Goal: Transaction & Acquisition: Purchase product/service

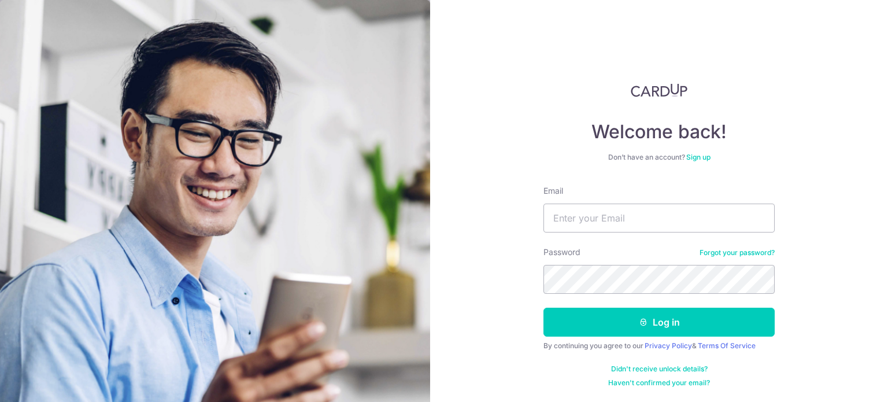
type input "edmundkimyh@yahoo.com.sg"
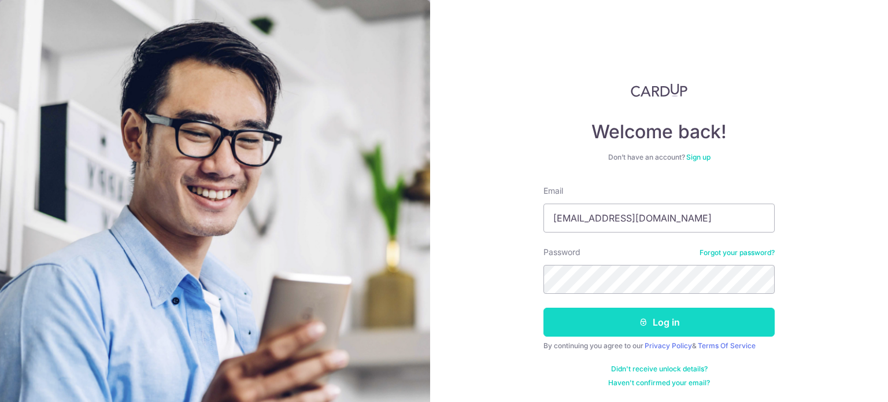
click at [660, 326] on button "Log in" at bounding box center [659, 322] width 231 height 29
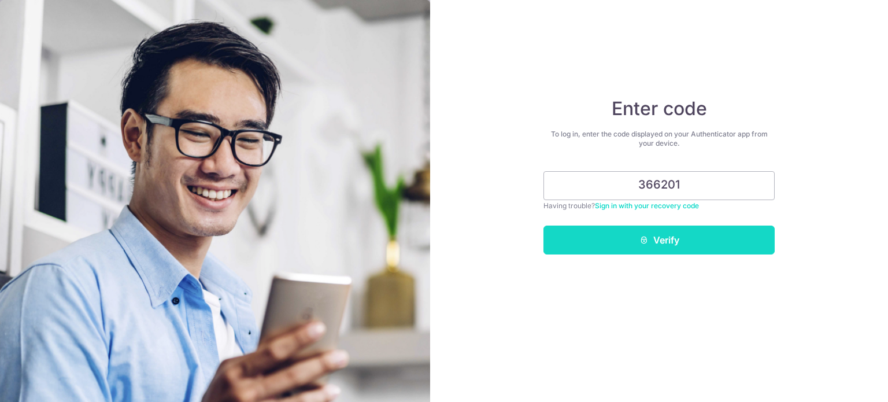
type input "366201"
click at [665, 239] on button "Verify" at bounding box center [659, 240] width 231 height 29
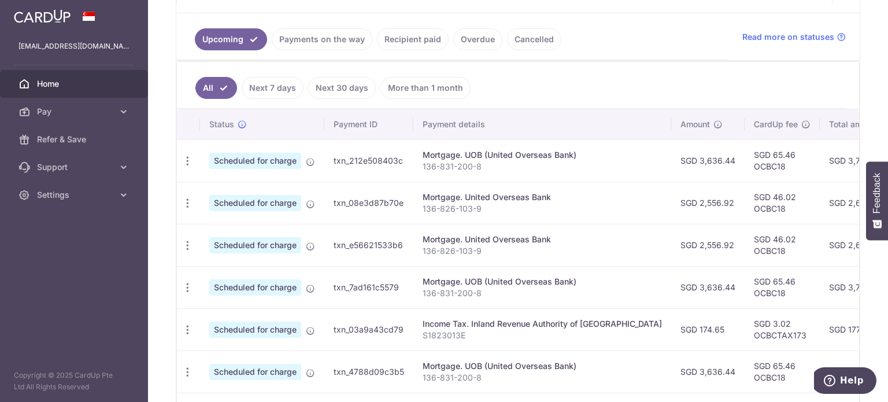
scroll to position [231, 0]
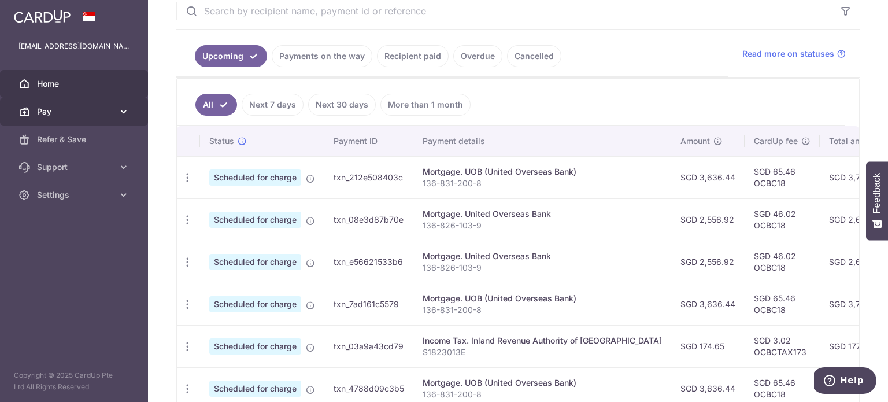
click at [127, 110] on icon at bounding box center [124, 112] width 12 height 12
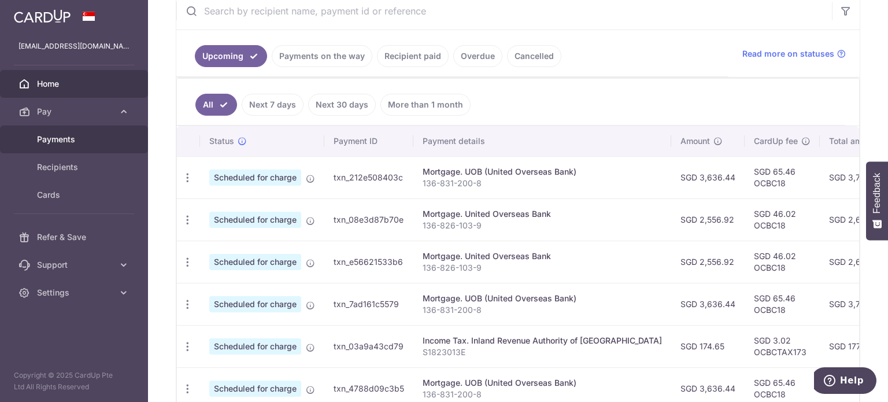
click at [91, 138] on span "Payments" at bounding box center [75, 140] width 76 height 12
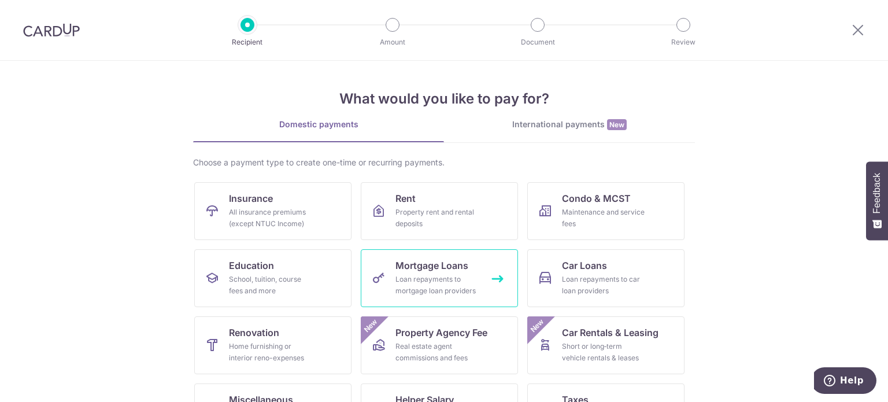
click at [435, 280] on div "Loan repayments to mortgage loan providers" at bounding box center [437, 285] width 83 height 23
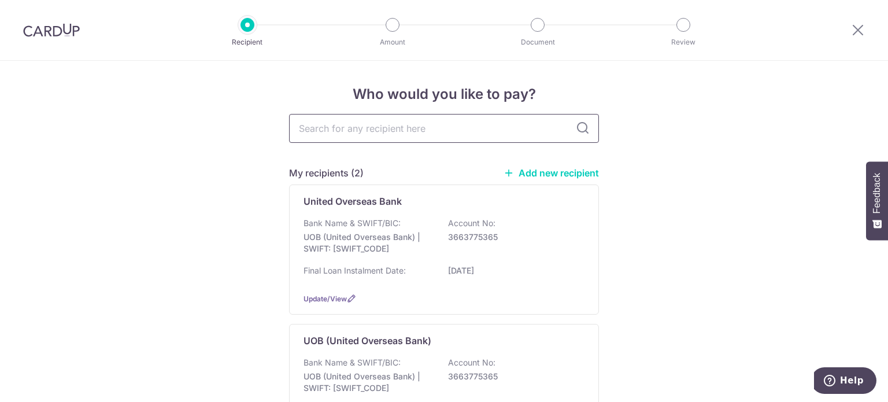
click at [462, 131] on input "text" at bounding box center [444, 128] width 310 height 29
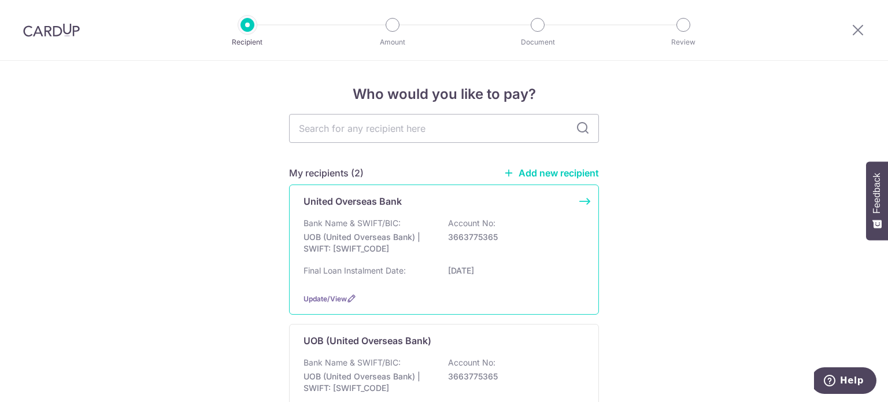
click at [399, 235] on p "UOB (United Overseas Bank) | SWIFT: [SWIFT_CODE]" at bounding box center [369, 242] width 130 height 23
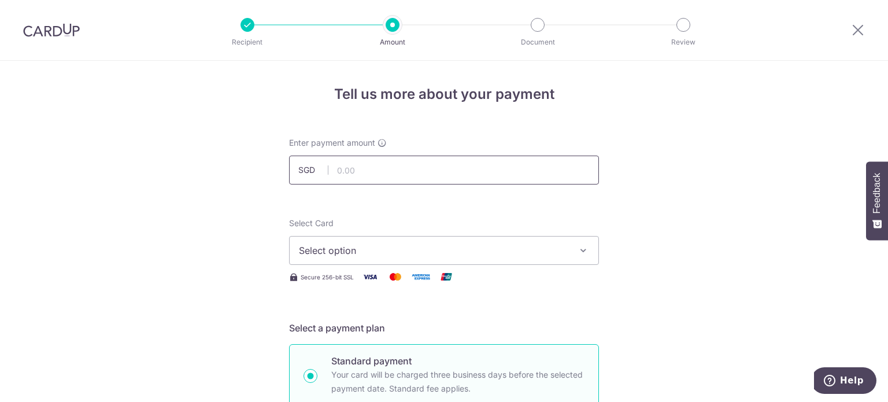
click at [393, 165] on input "text" at bounding box center [444, 170] width 310 height 29
type input "3,636.44"
click at [466, 252] on span "Select option" at bounding box center [433, 250] width 269 height 14
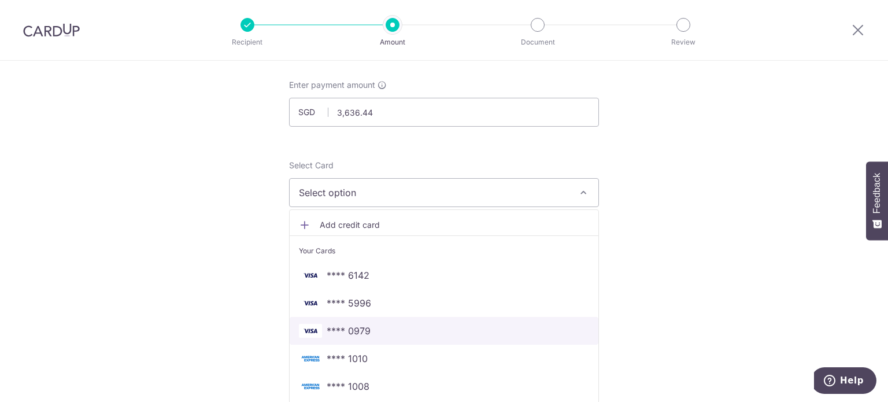
scroll to position [116, 0]
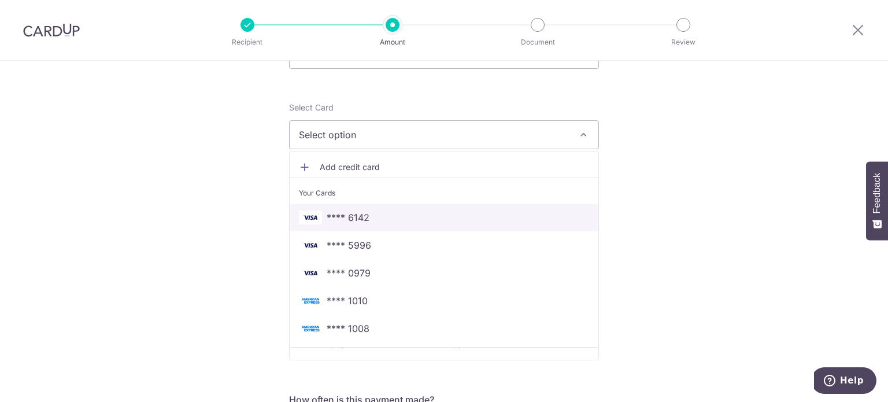
drag, startPoint x: 372, startPoint y: 212, endPoint x: 390, endPoint y: 215, distance: 18.1
click at [372, 212] on span "**** 6142" at bounding box center [444, 218] width 290 height 14
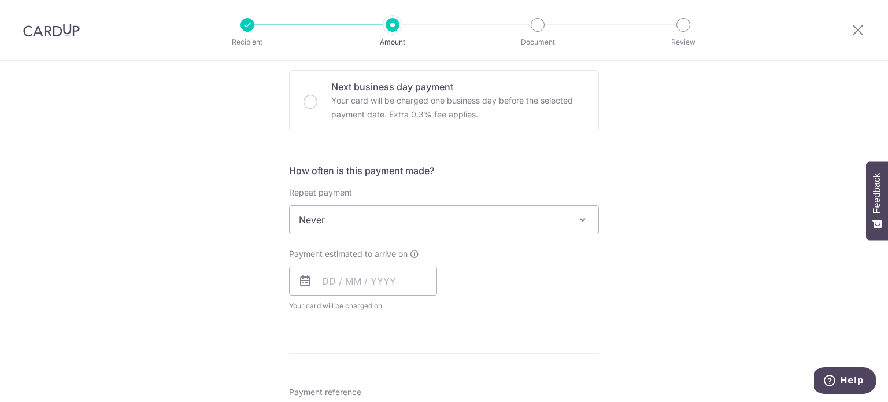
scroll to position [347, 0]
click at [411, 210] on span "Never" at bounding box center [444, 218] width 309 height 28
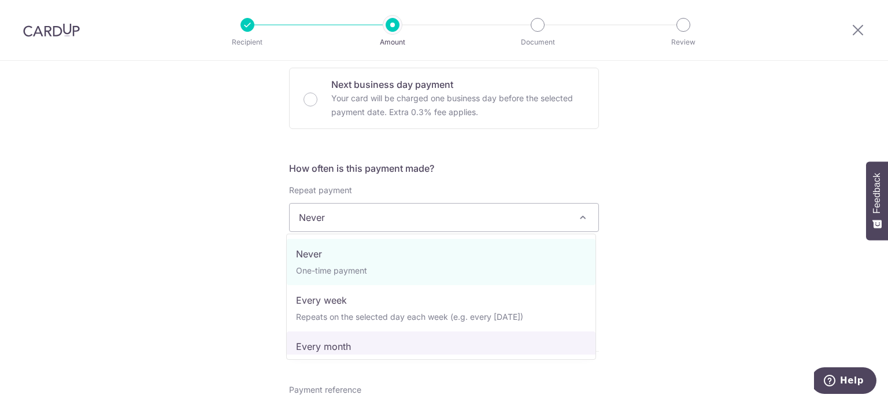
select select "3"
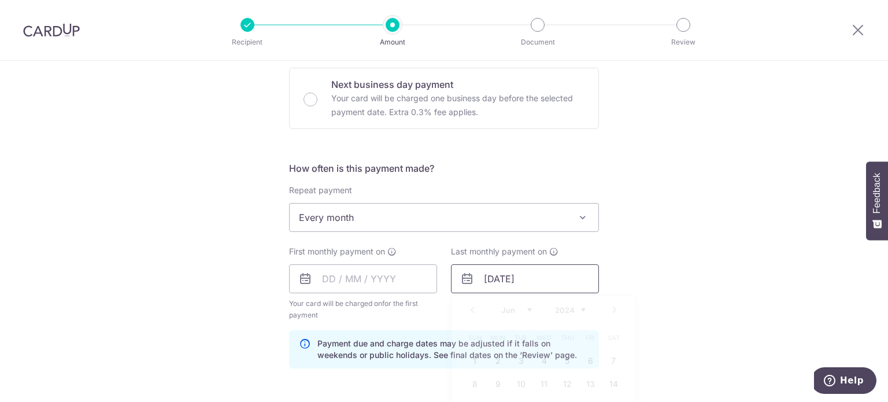
click at [517, 283] on input "26/06/2042" at bounding box center [525, 278] width 148 height 29
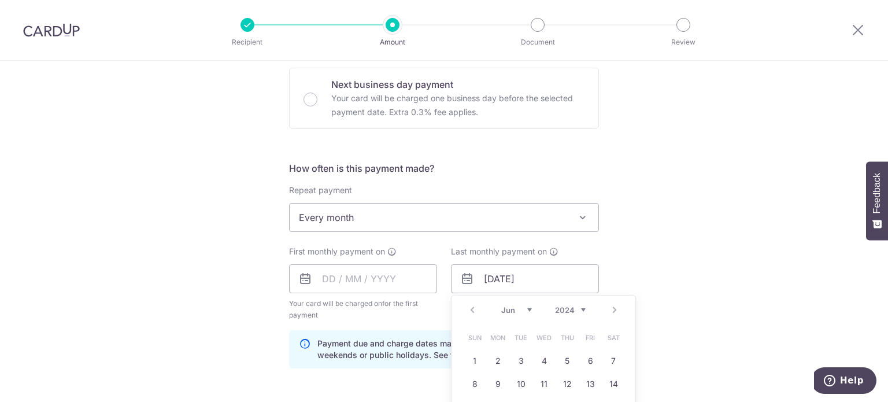
click at [578, 307] on select "2024 2025 2026 2027 2028 2029 2030 2031 2032 2033 2034 2035" at bounding box center [570, 309] width 31 height 9
click at [526, 308] on select "Jan Feb Mar Apr May Jun Jul Aug Sep Oct Nov Dec" at bounding box center [516, 309] width 31 height 9
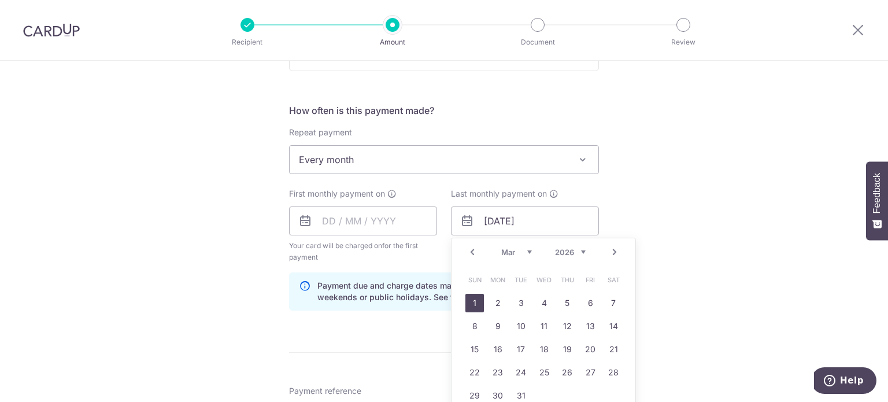
click at [472, 301] on link "1" at bounding box center [475, 303] width 19 height 19
type input "[DATE]"
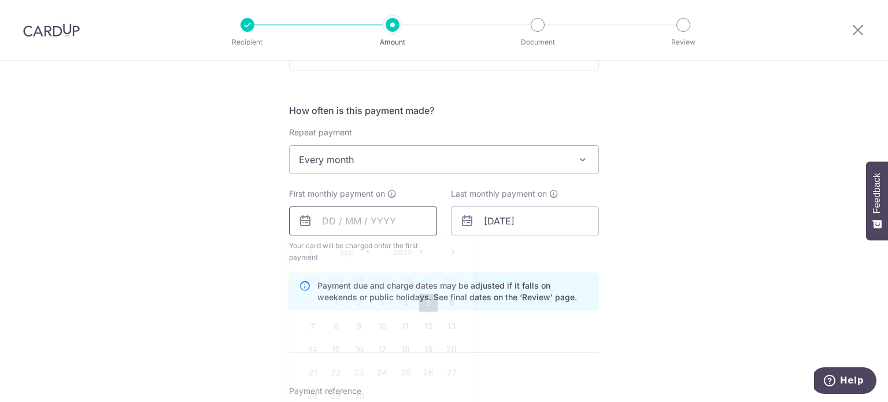
click at [371, 212] on input "text" at bounding box center [363, 220] width 148 height 29
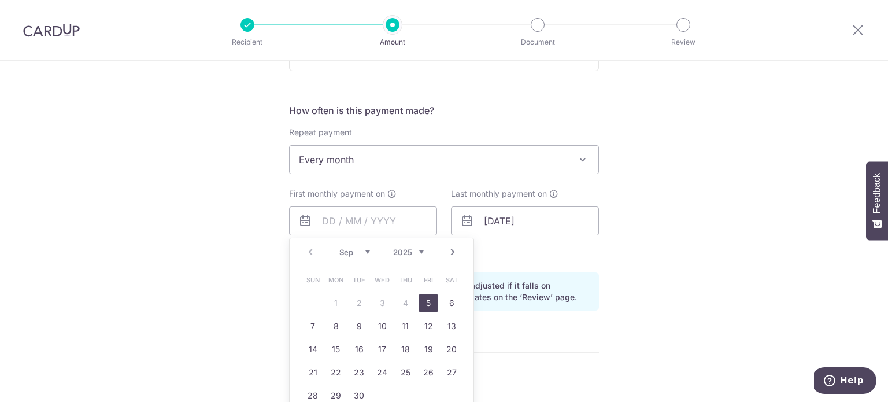
click at [366, 253] on select "Sep Oct Nov Dec" at bounding box center [354, 252] width 31 height 9
click at [385, 300] on link "1" at bounding box center [382, 303] width 19 height 19
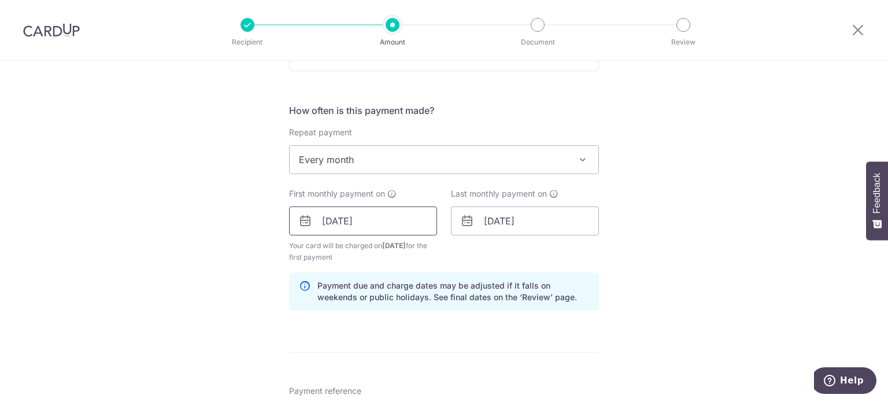
click at [383, 221] on input "01/10/2025" at bounding box center [363, 220] width 148 height 29
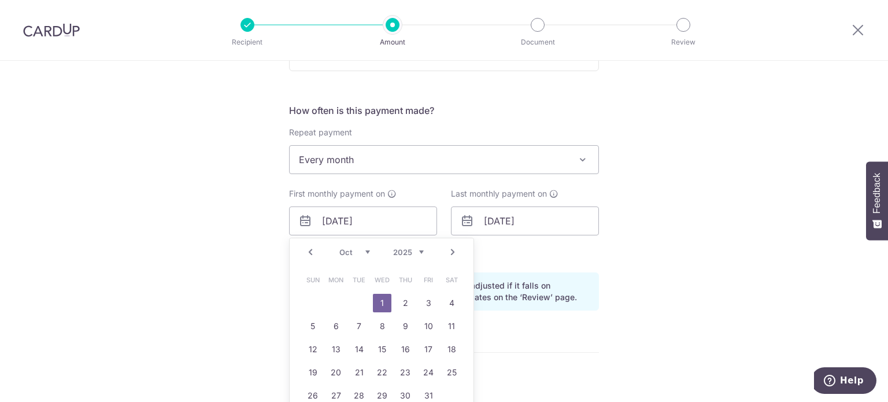
click at [364, 252] on select "Sep Oct Nov Dec" at bounding box center [354, 252] width 31 height 9
click at [422, 301] on link "5" at bounding box center [428, 303] width 19 height 19
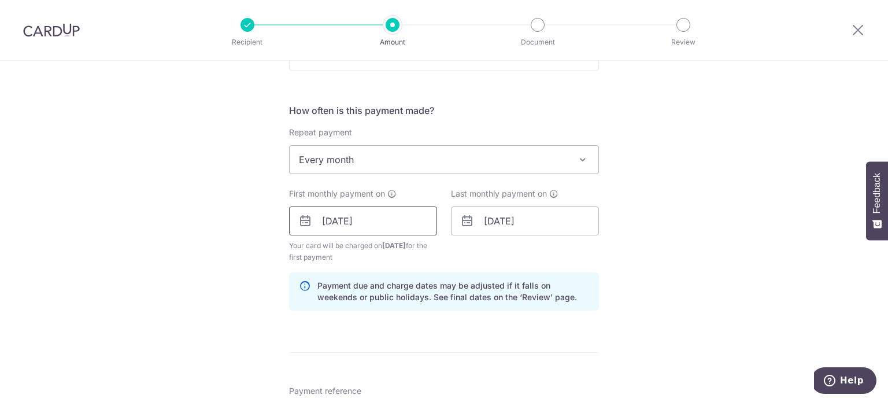
click at [391, 225] on input "05/09/2025" at bounding box center [363, 220] width 148 height 29
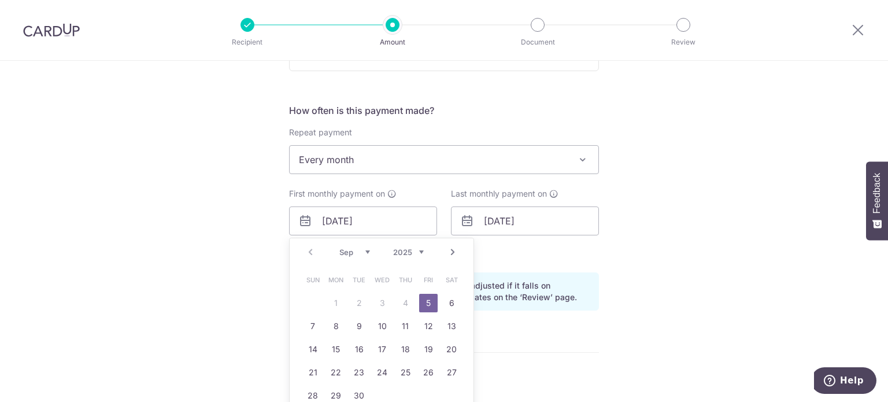
click at [364, 253] on select "Sep Oct Nov Dec" at bounding box center [354, 252] width 31 height 9
click at [381, 304] on link "1" at bounding box center [382, 303] width 19 height 19
type input "01/10/2025"
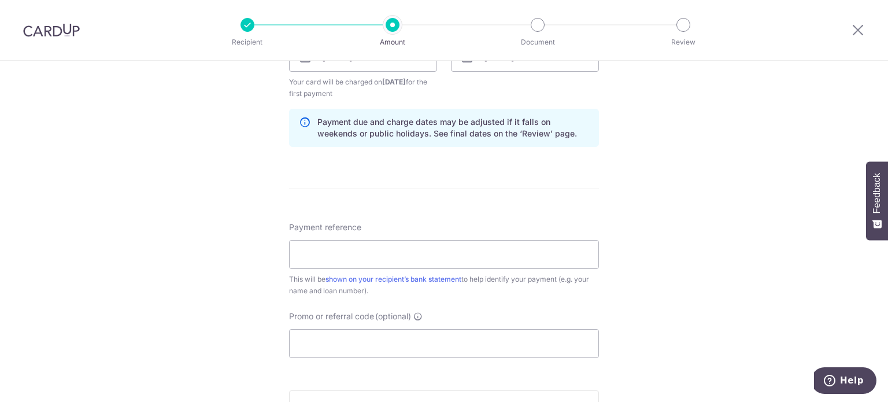
scroll to position [578, 0]
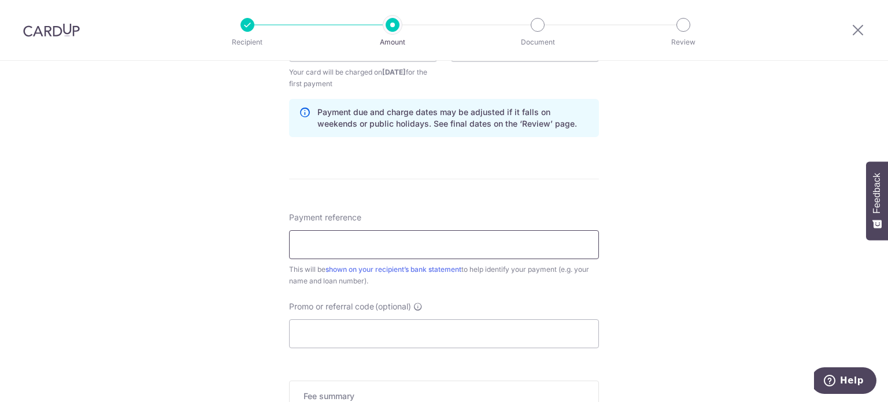
click at [391, 242] on input "Payment reference" at bounding box center [444, 244] width 310 height 29
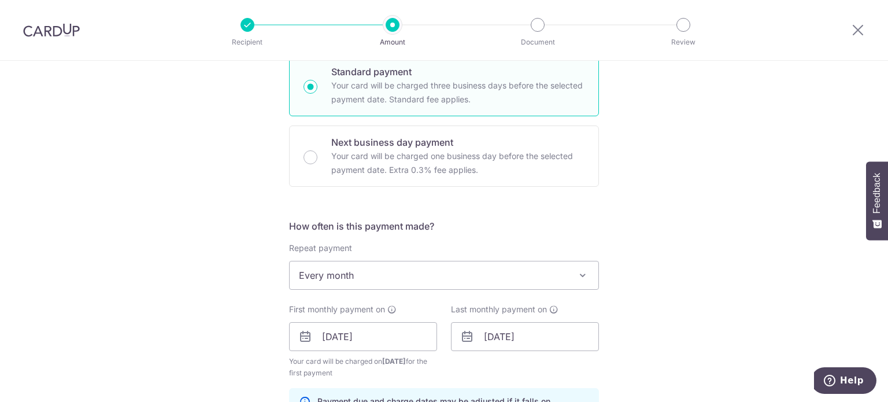
scroll to position [0, 0]
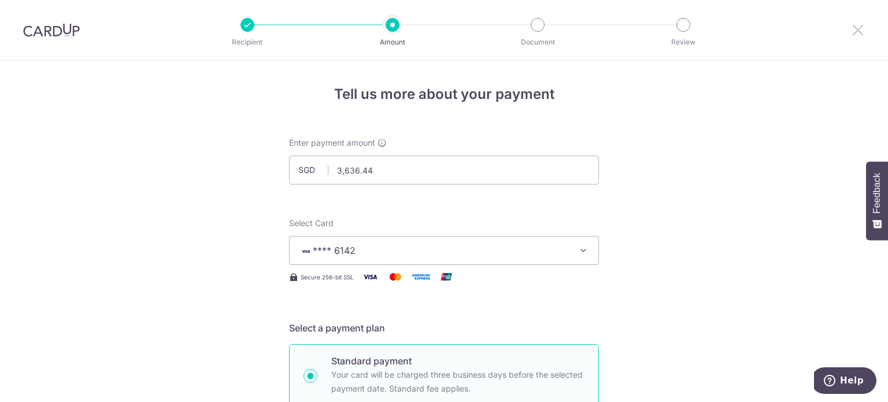
click at [858, 31] on icon at bounding box center [858, 30] width 14 height 14
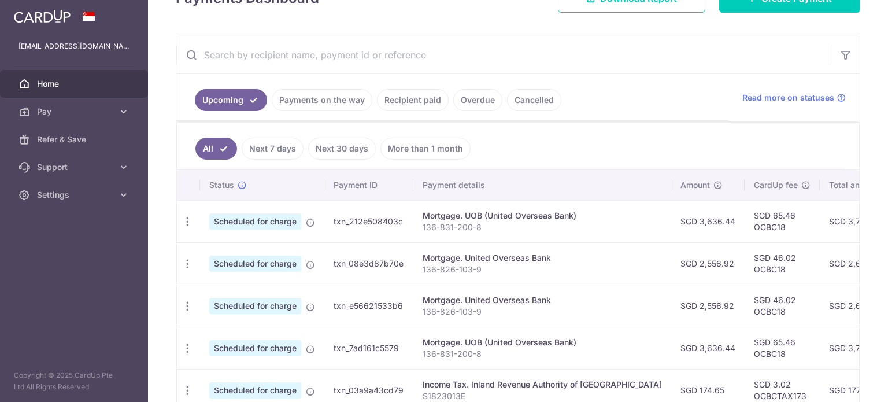
scroll to position [116, 0]
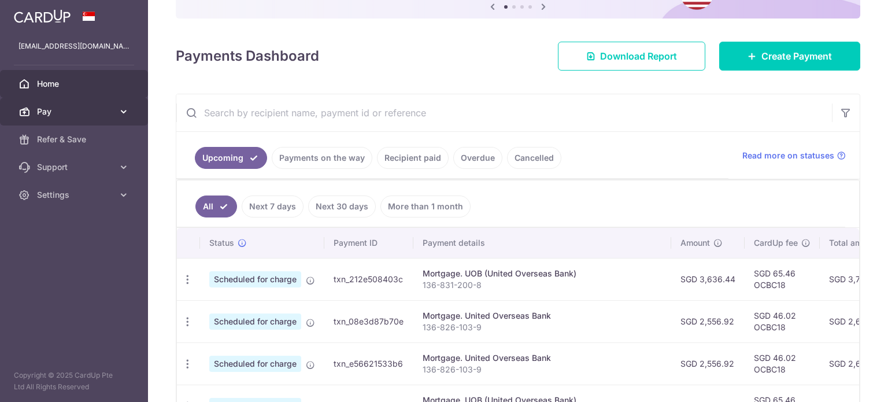
click at [115, 116] on link "Pay" at bounding box center [74, 112] width 148 height 28
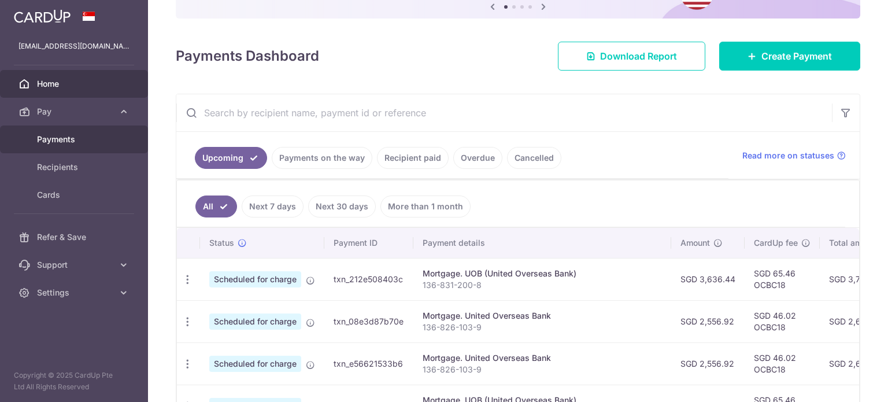
click at [87, 138] on span "Payments" at bounding box center [75, 140] width 76 height 12
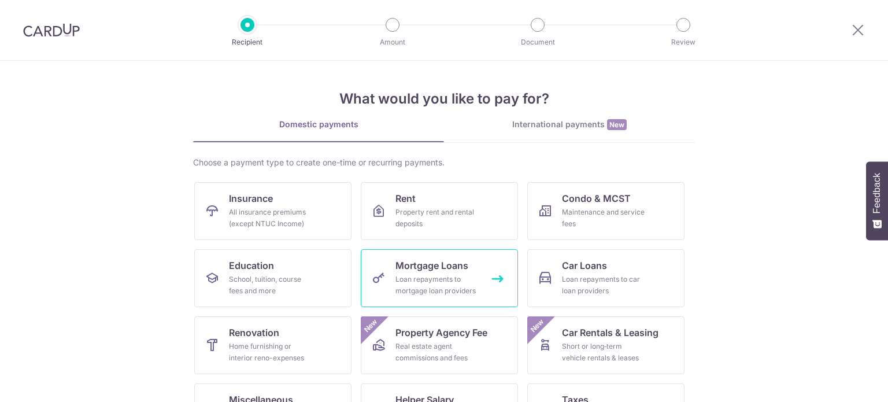
click at [418, 282] on div "Loan repayments to mortgage loan providers" at bounding box center [437, 285] width 83 height 23
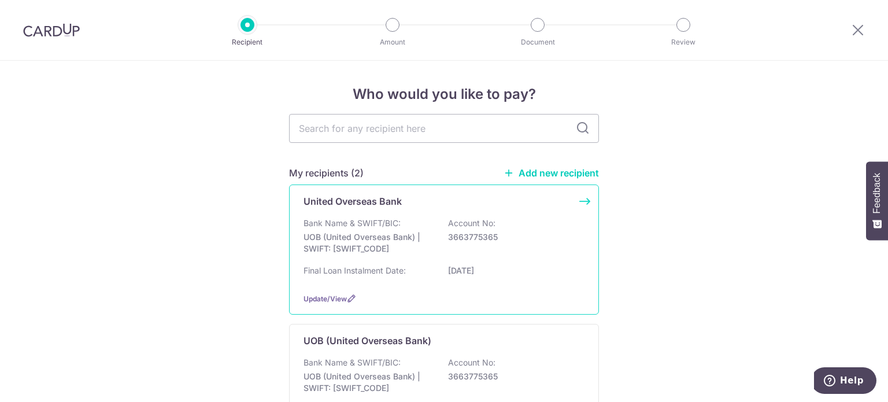
click at [400, 261] on div "Bank Name & SWIFT/BIC: UOB (United Overseas Bank) | SWIFT: [SWIFT_CODE] Account…" at bounding box center [444, 250] width 281 height 66
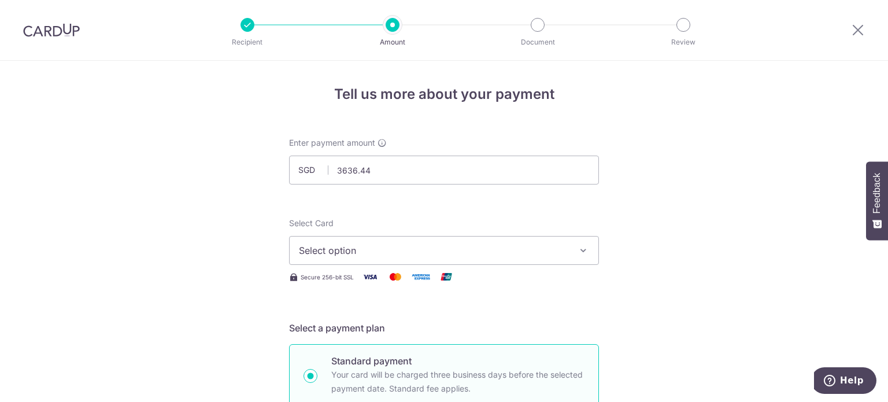
type input "3,636.44"
click at [395, 254] on span "Select option" at bounding box center [433, 250] width 269 height 14
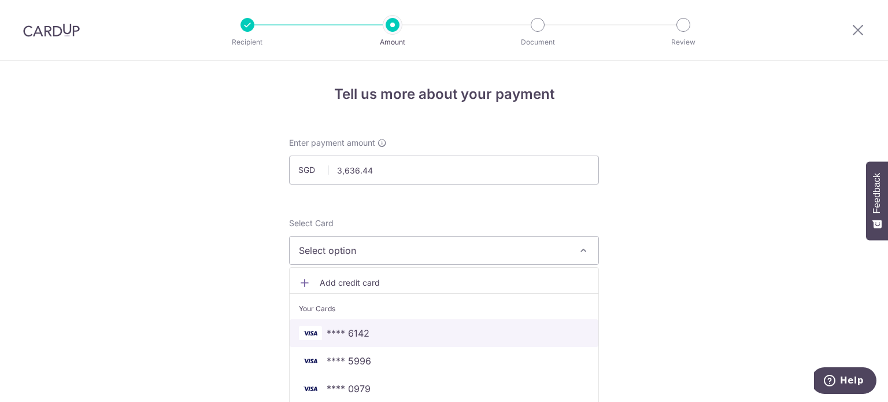
click at [363, 337] on span "**** 6142" at bounding box center [348, 333] width 43 height 14
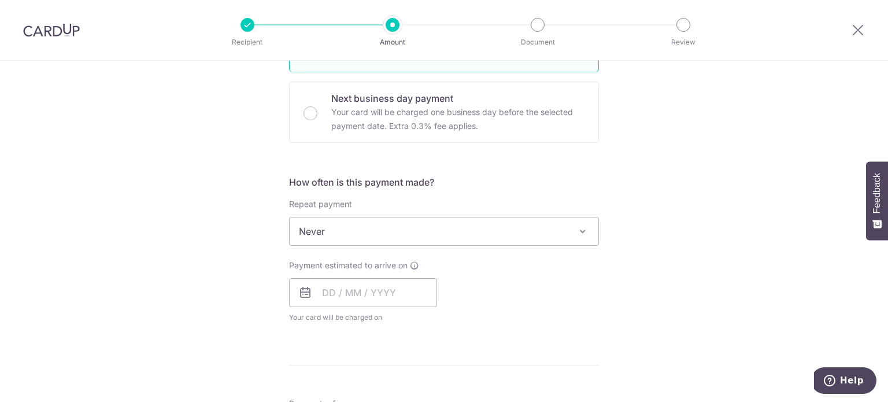
scroll to position [347, 0]
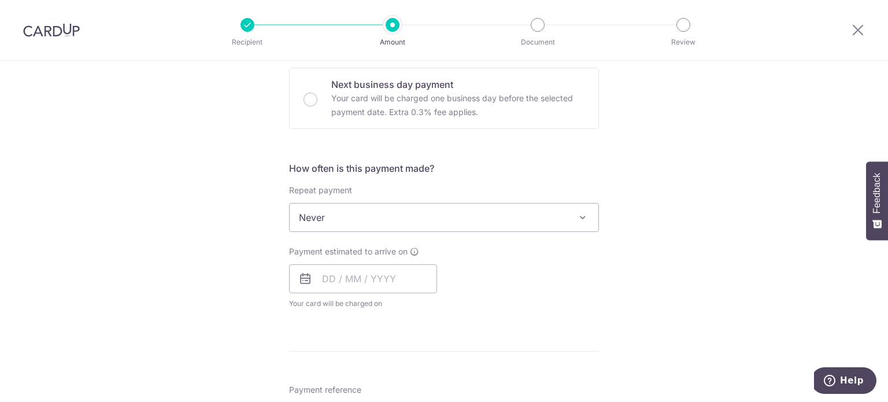
click at [404, 223] on span "Never" at bounding box center [444, 218] width 309 height 28
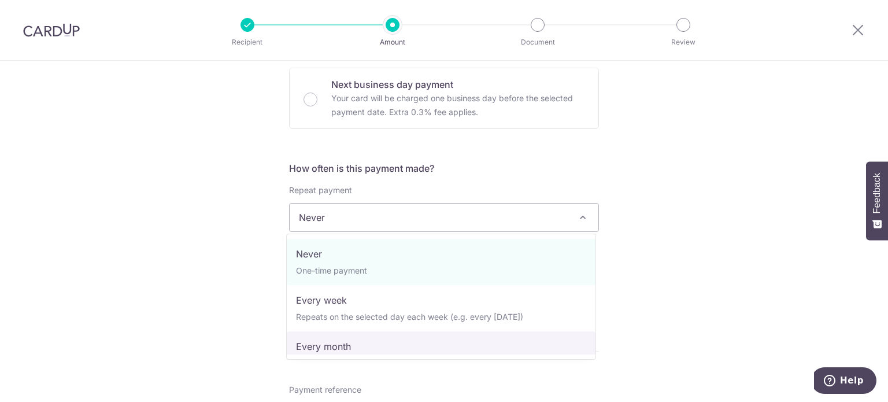
select select "3"
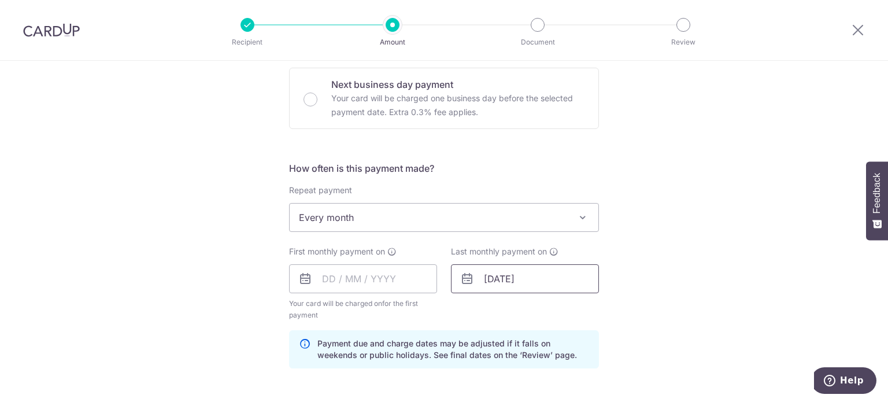
click at [516, 274] on input "26/06/2042" at bounding box center [525, 278] width 148 height 29
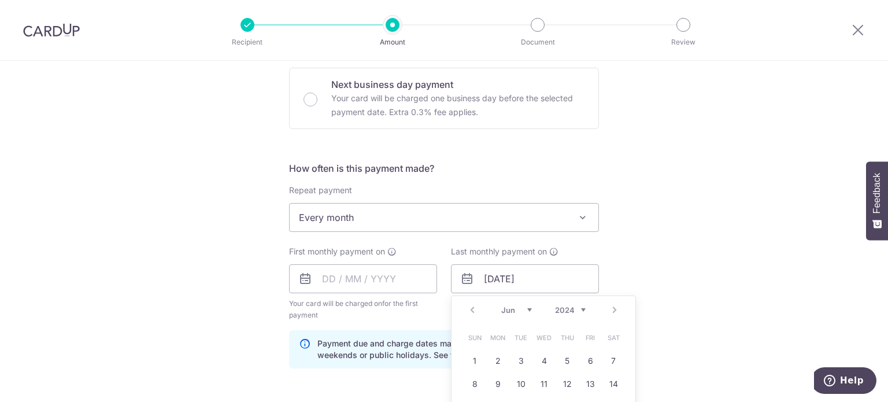
click at [577, 309] on select "2024 2025 2026 2027 2028 2029 2030 2031 2032 2033 2034 2035" at bounding box center [570, 309] width 31 height 9
click at [523, 311] on select "Jan Feb Mar Apr May Jun Jul Aug Sep Oct Nov Dec" at bounding box center [516, 309] width 31 height 9
click at [476, 362] on link "1" at bounding box center [475, 361] width 19 height 19
type input "[DATE]"
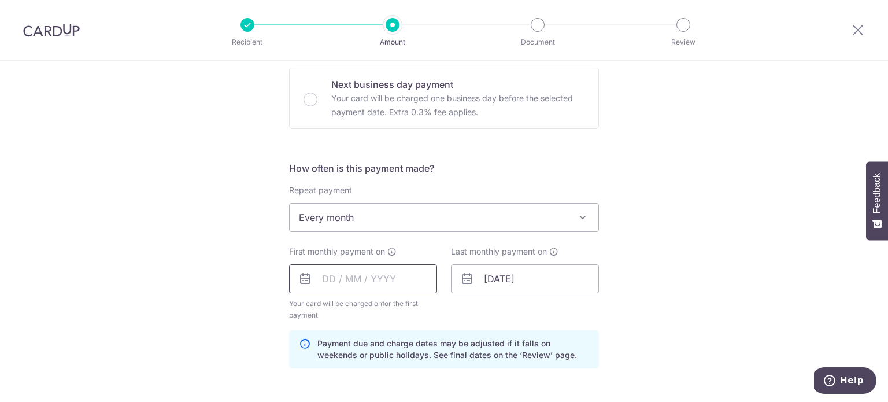
click at [380, 278] on input "text" at bounding box center [363, 278] width 148 height 29
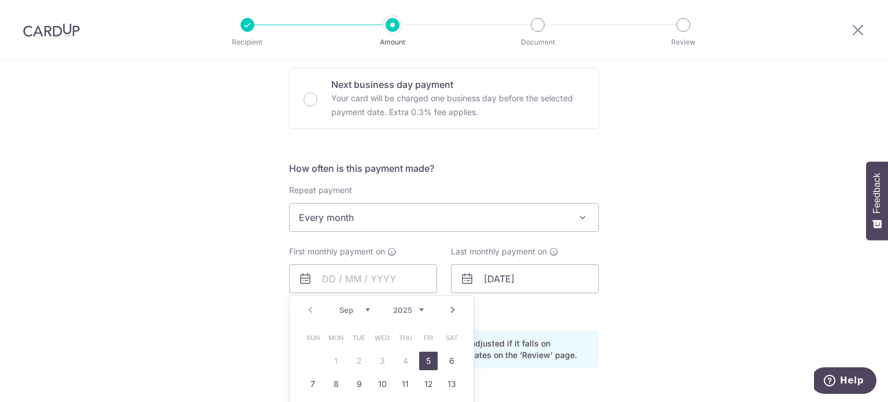
click at [364, 311] on select "Sep Oct Nov Dec" at bounding box center [354, 309] width 31 height 9
click at [382, 358] on link "1" at bounding box center [382, 361] width 19 height 19
type input "[DATE]"
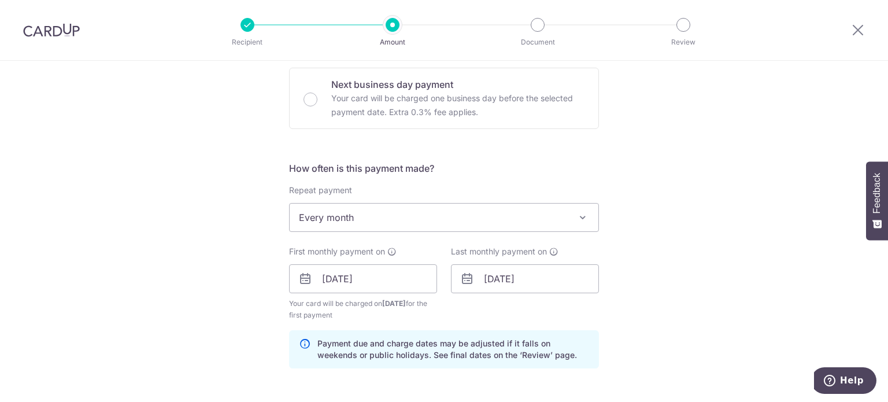
scroll to position [578, 0]
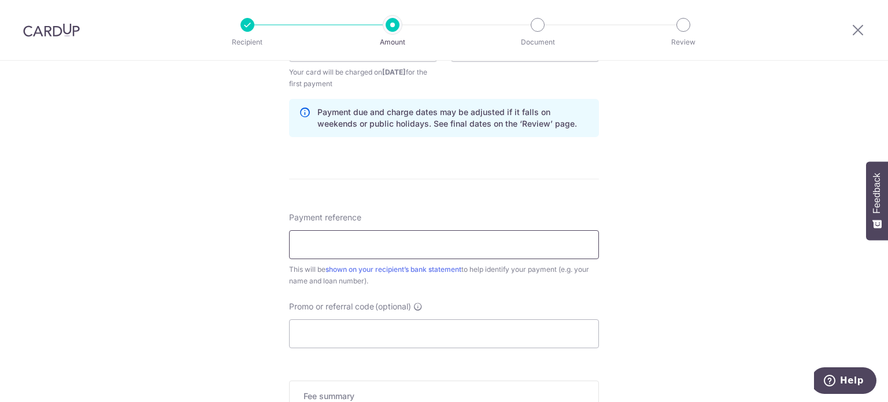
click at [396, 241] on input "Payment reference" at bounding box center [444, 244] width 310 height 29
type input "136-831-200-8"
click at [397, 320] on input "Promo or referral code (optional)" at bounding box center [444, 333] width 310 height 29
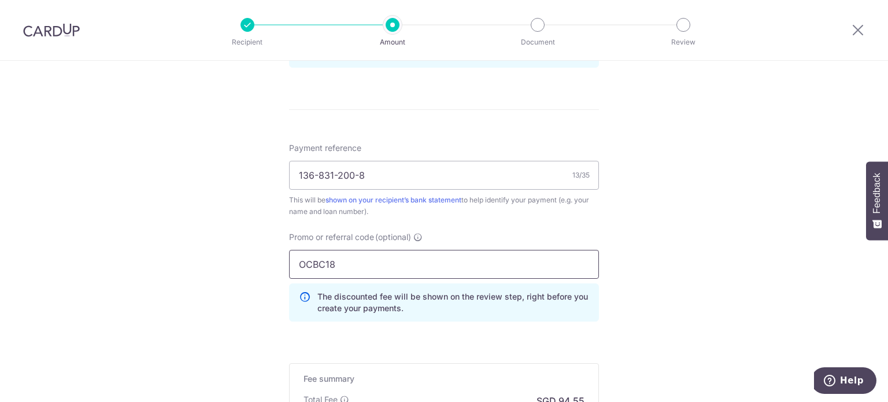
scroll to position [752, 0]
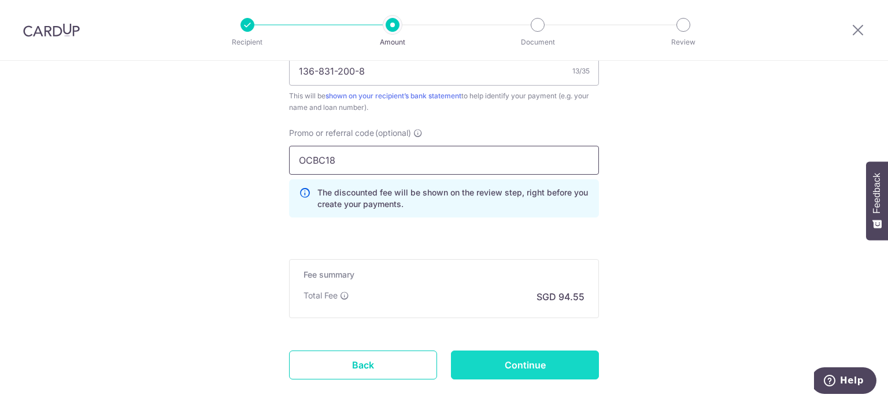
type input "OCBC18"
click at [533, 360] on input "Continue" at bounding box center [525, 364] width 148 height 29
type input "Create Schedule"
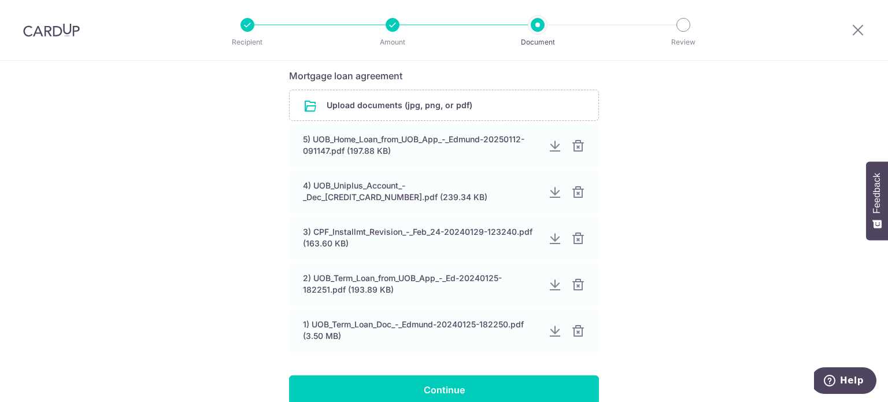
scroll to position [231, 0]
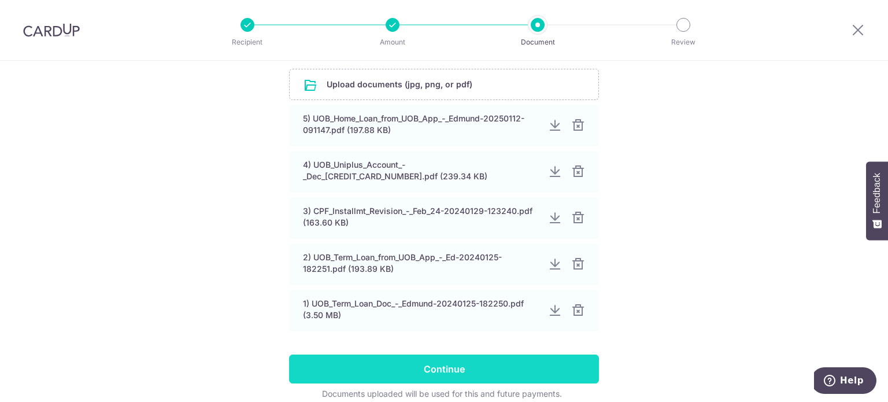
click at [459, 374] on input "Continue" at bounding box center [444, 369] width 310 height 29
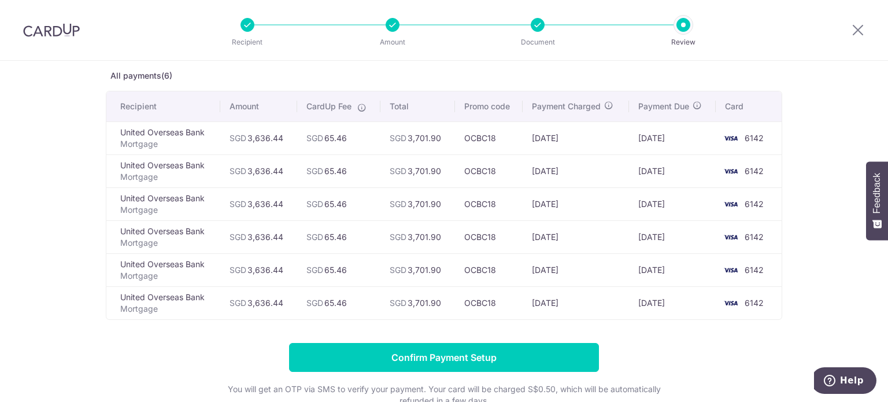
scroll to position [116, 0]
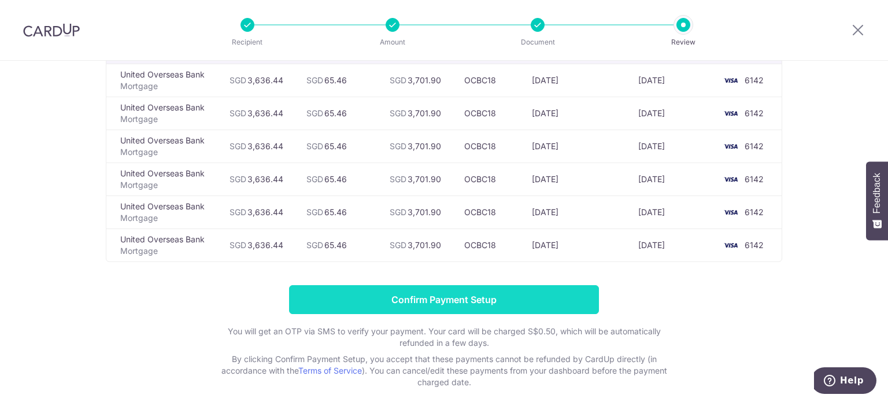
click at [464, 304] on input "Confirm Payment Setup" at bounding box center [444, 299] width 310 height 29
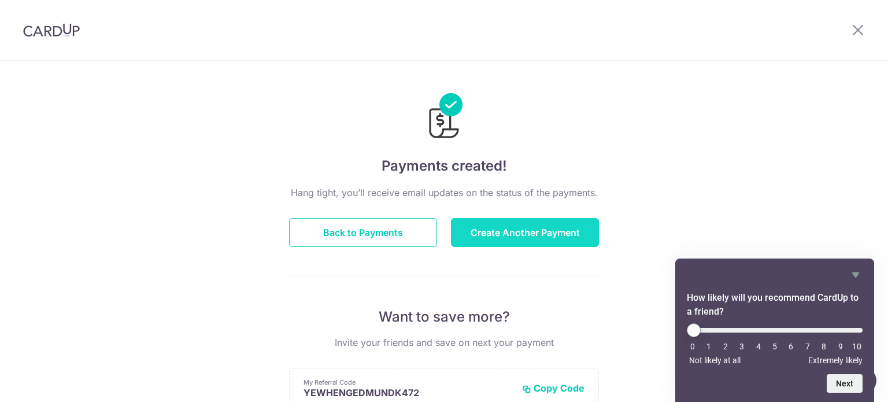
click at [512, 237] on button "Create Another Payment" at bounding box center [525, 232] width 148 height 29
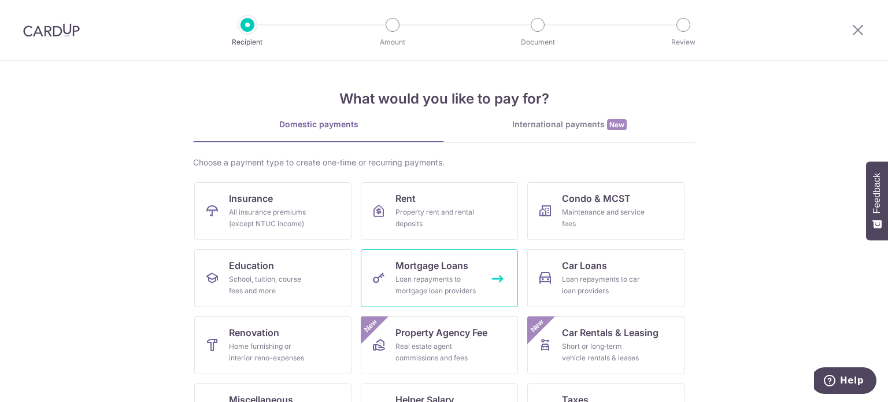
click at [463, 265] on span "Mortgage Loans" at bounding box center [432, 266] width 73 height 14
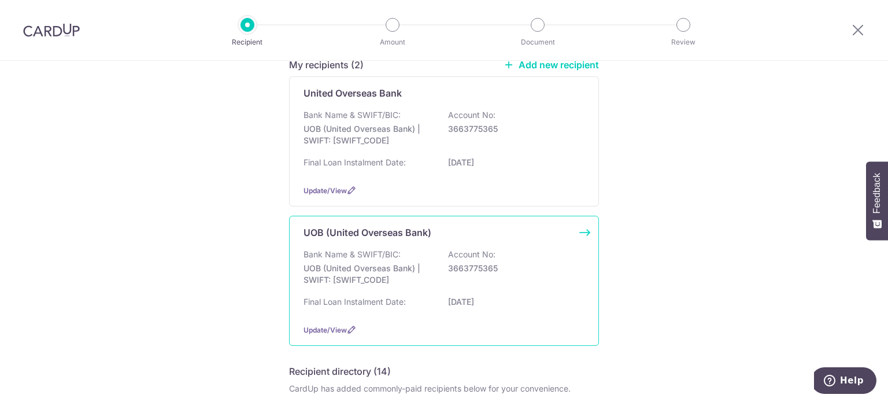
scroll to position [116, 0]
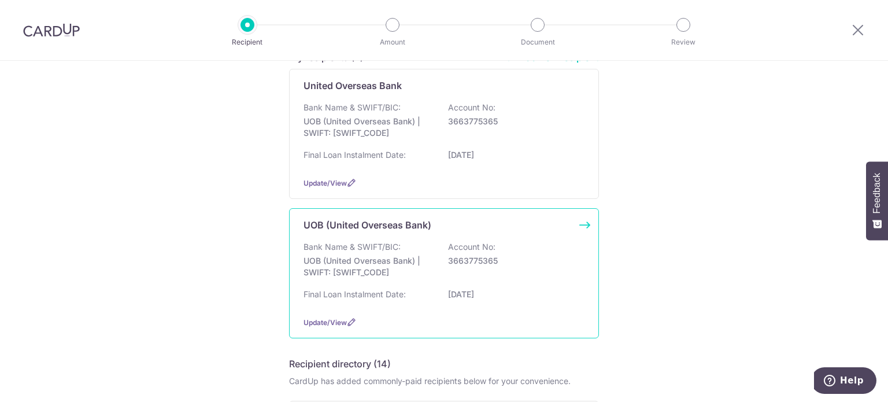
click at [391, 253] on div "Bank Name & SWIFT/BIC: UOB (United Overseas Bank) | SWIFT: [SWIFT_CODE] Account…" at bounding box center [444, 262] width 281 height 43
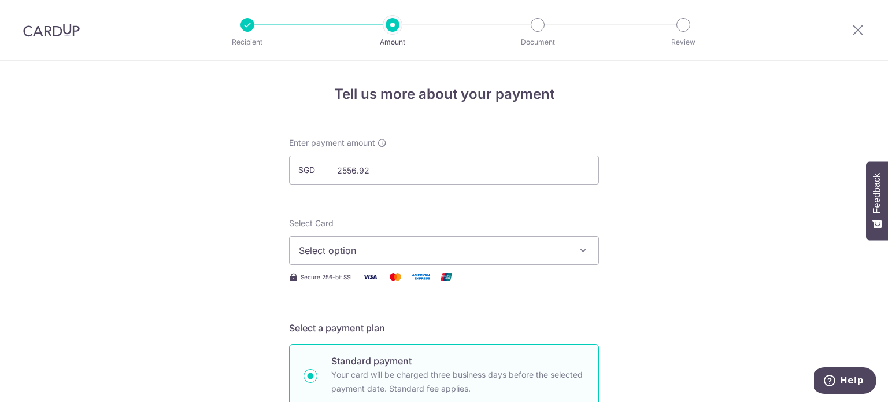
type input "2,556.92"
click at [412, 247] on span "Select option" at bounding box center [433, 250] width 269 height 14
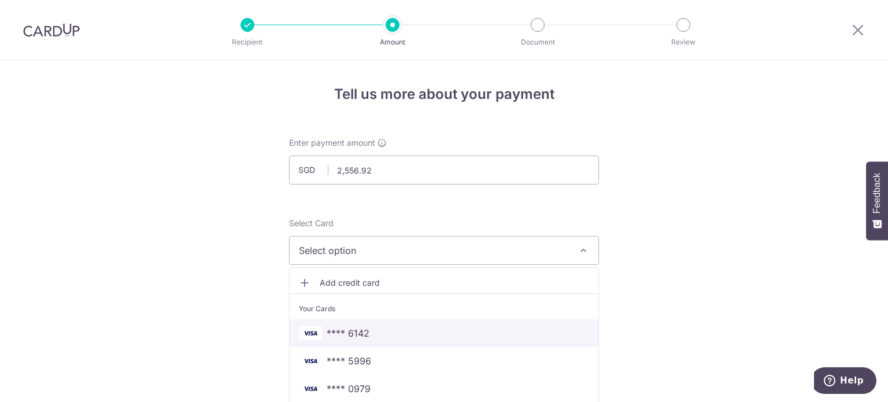
click at [381, 333] on span "**** 6142" at bounding box center [444, 333] width 290 height 14
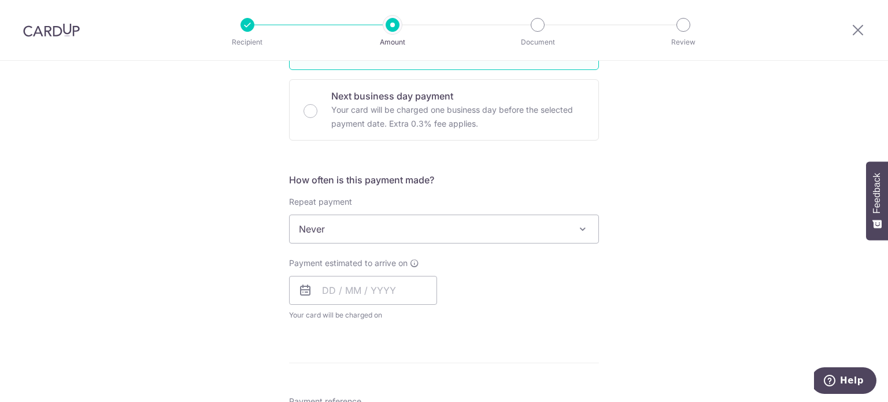
scroll to position [347, 0]
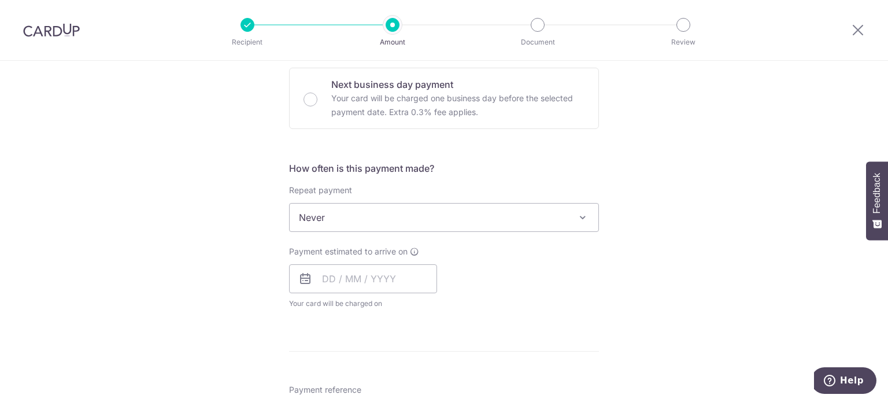
click at [411, 227] on span "Never" at bounding box center [444, 218] width 309 height 28
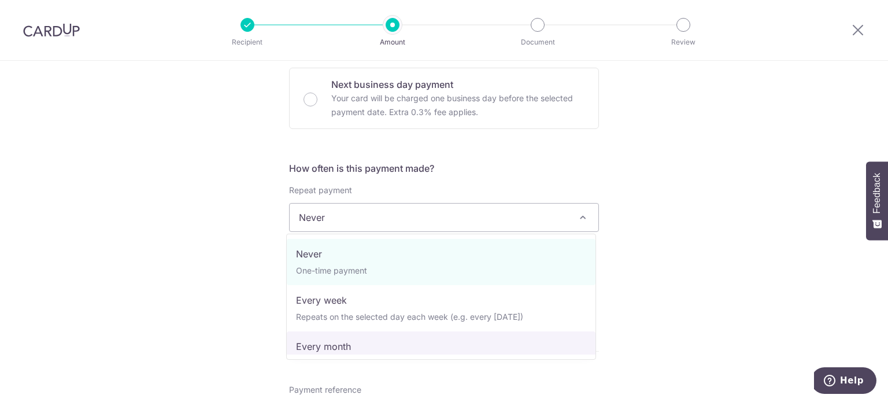
select select "3"
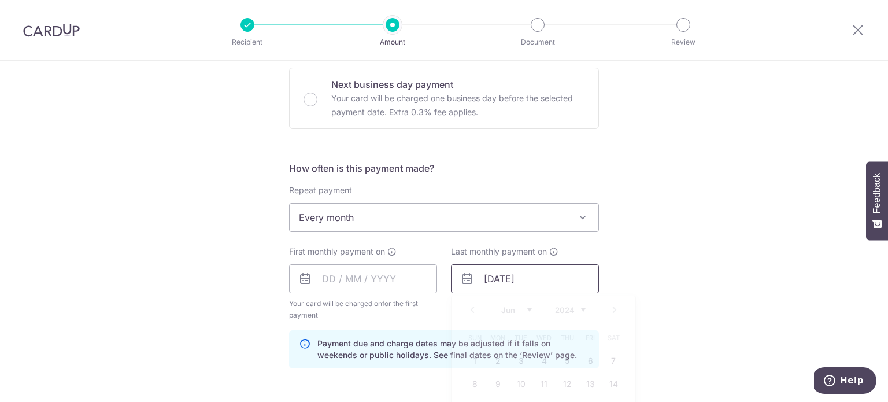
click at [494, 279] on input "[DATE]" at bounding box center [525, 278] width 148 height 29
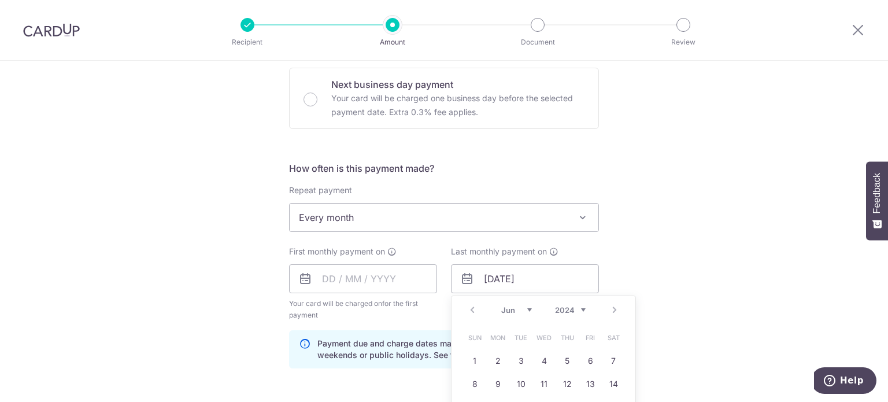
click at [581, 309] on select "2024 2025 2026 2027 2028 2029 2030 2031 2032 2033 2034 2035" at bounding box center [570, 309] width 31 height 9
click at [526, 309] on select "Jan Feb Mar Apr May Jun Jul Aug Sep Oct Nov Dec" at bounding box center [516, 309] width 31 height 9
click at [474, 357] on link "1" at bounding box center [475, 361] width 19 height 19
type input "[DATE]"
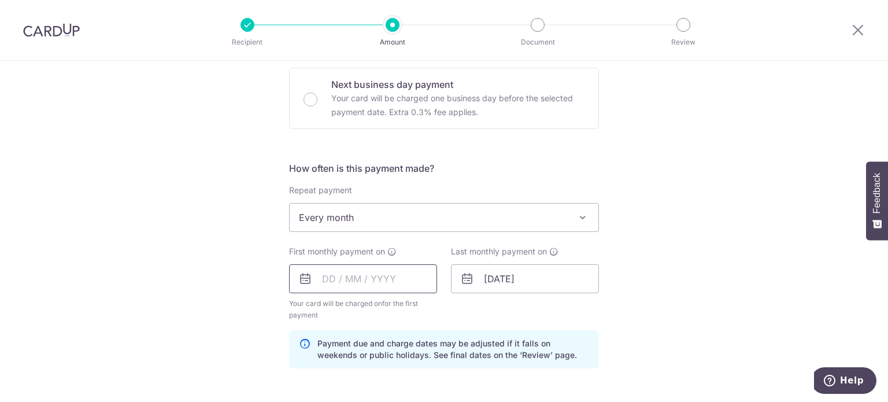
click at [399, 280] on input "text" at bounding box center [363, 278] width 148 height 29
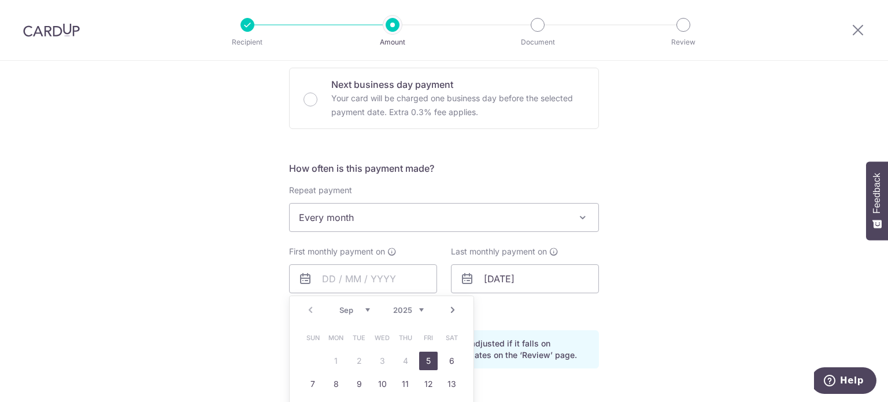
click at [363, 308] on select "Sep Oct Nov Dec" at bounding box center [354, 309] width 31 height 9
click at [383, 359] on link "1" at bounding box center [382, 361] width 19 height 19
type input "01/10/2025"
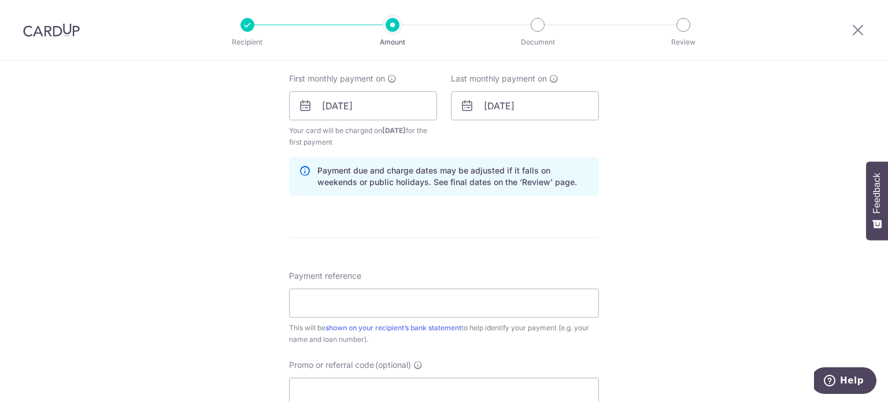
scroll to position [520, 0]
click at [406, 296] on input "Payment reference" at bounding box center [444, 302] width 310 height 29
type input "136-826-103-9"
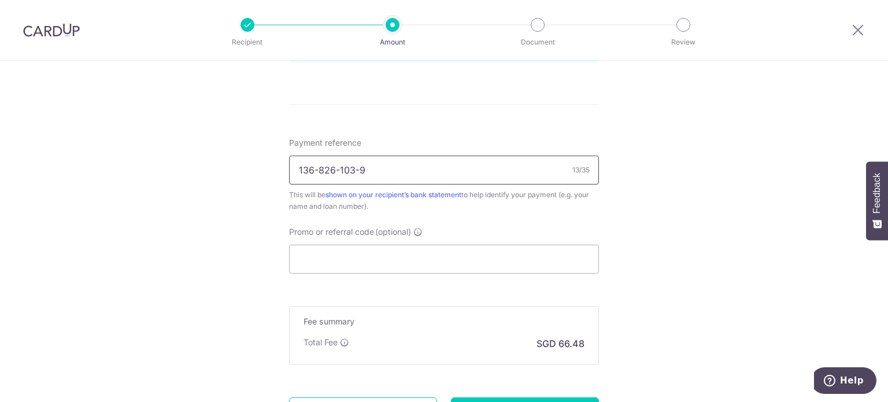
scroll to position [694, 0]
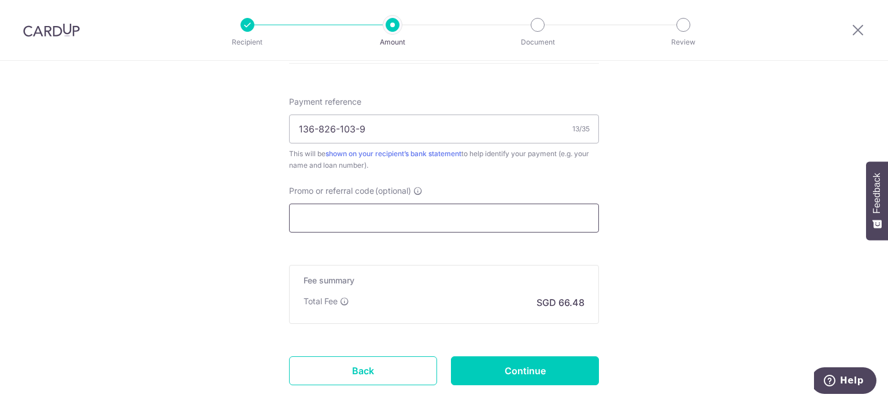
click at [382, 216] on input "Promo or referral code (optional)" at bounding box center [444, 218] width 310 height 29
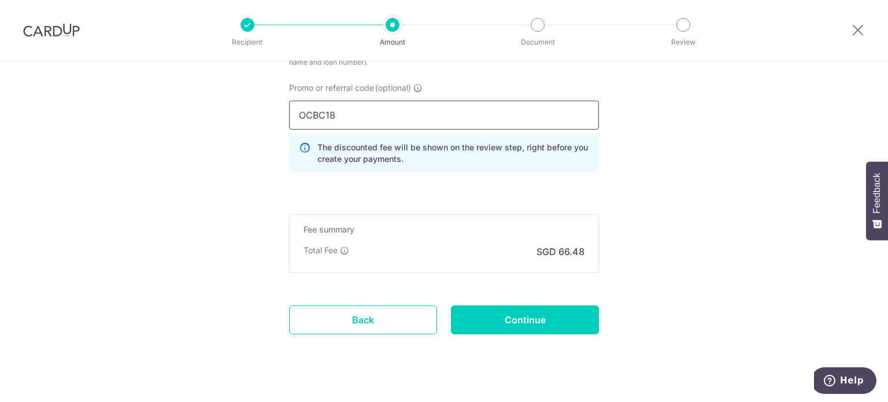
scroll to position [814, 0]
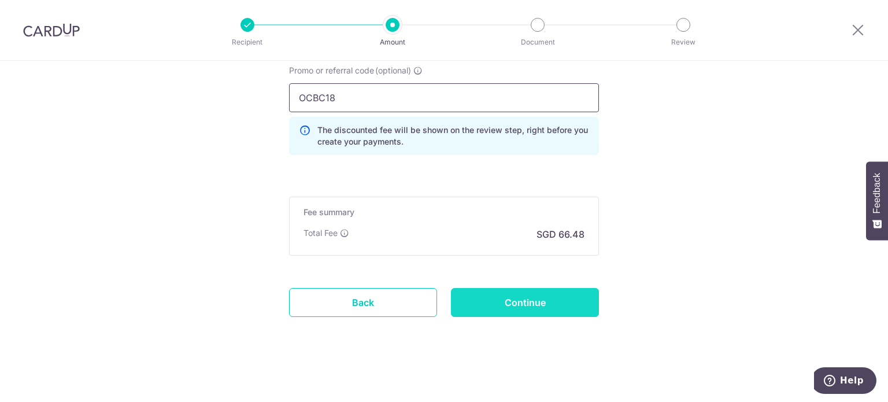
type input "OCBC18"
click at [505, 297] on input "Continue" at bounding box center [525, 302] width 148 height 29
type input "Create Schedule"
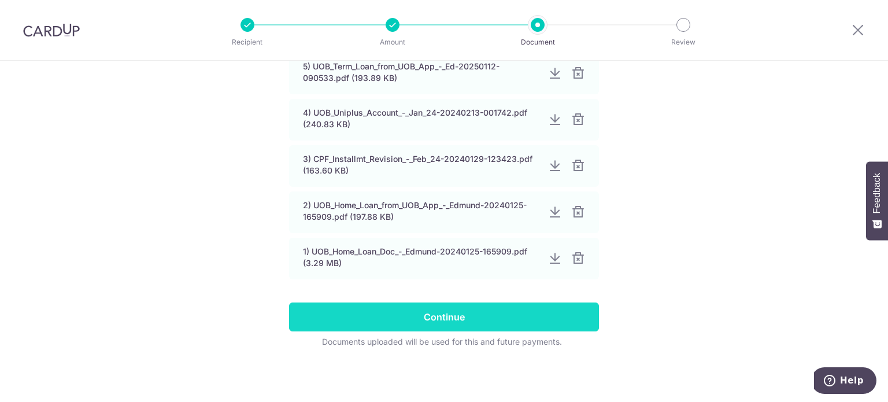
scroll to position [282, 0]
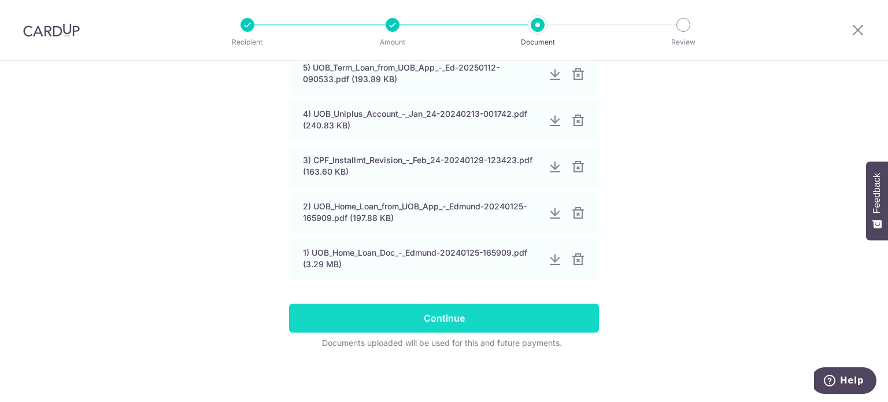
click at [470, 323] on input "Continue" at bounding box center [444, 318] width 310 height 29
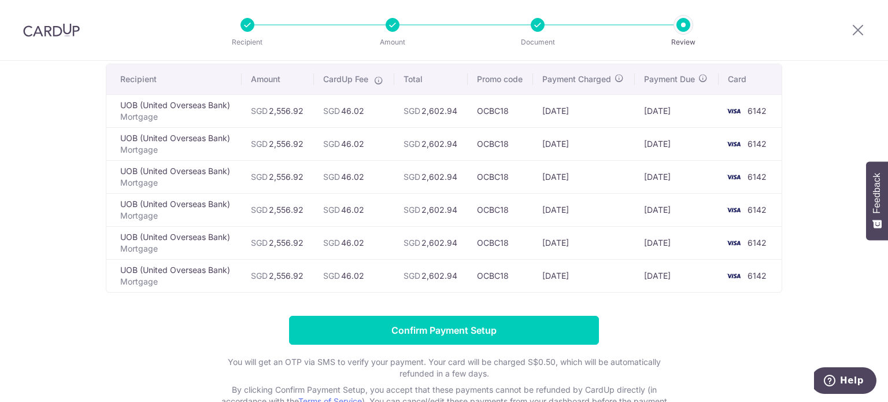
scroll to position [58, 0]
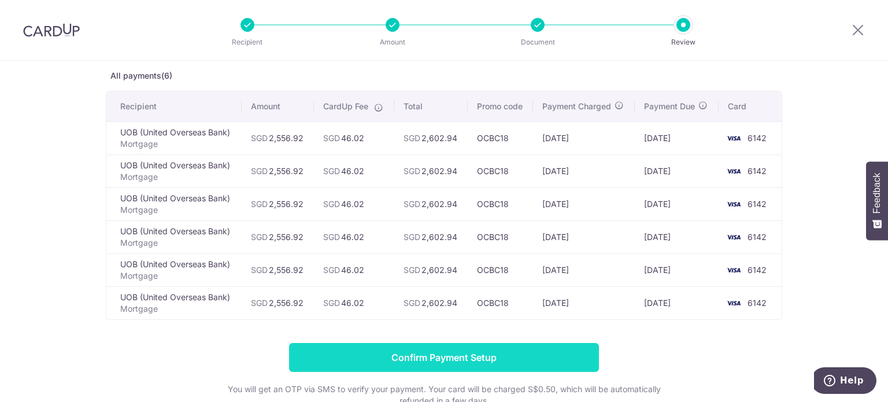
click at [432, 355] on input "Confirm Payment Setup" at bounding box center [444, 357] width 310 height 29
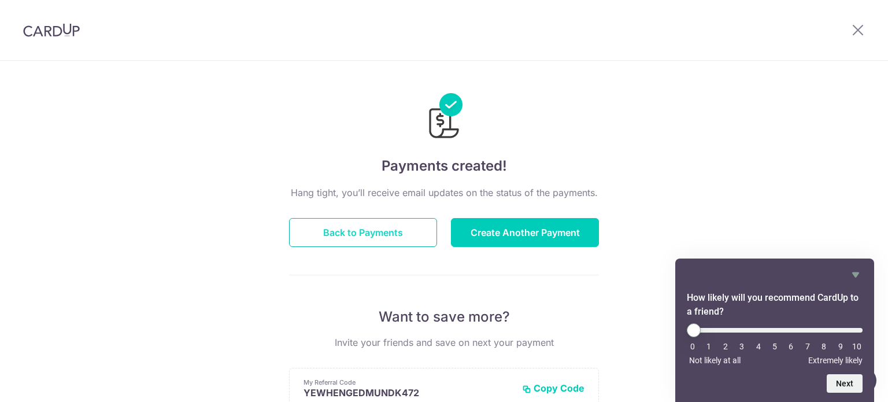
click at [346, 234] on button "Back to Payments" at bounding box center [363, 232] width 148 height 29
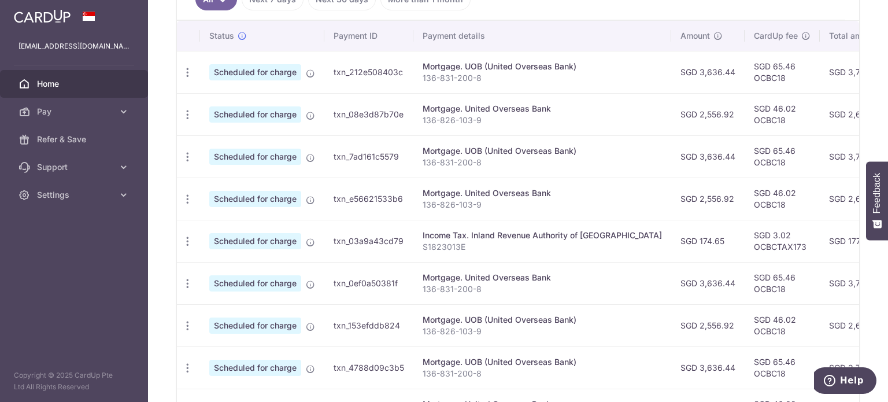
scroll to position [322, 0]
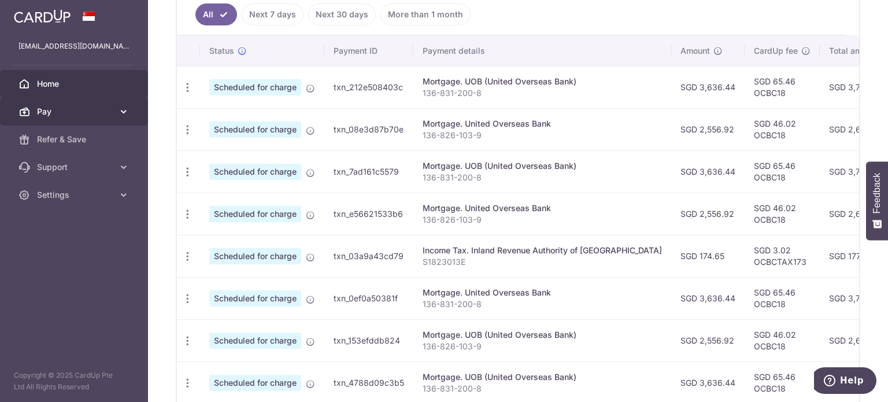
click at [91, 115] on span "Pay" at bounding box center [75, 112] width 76 height 12
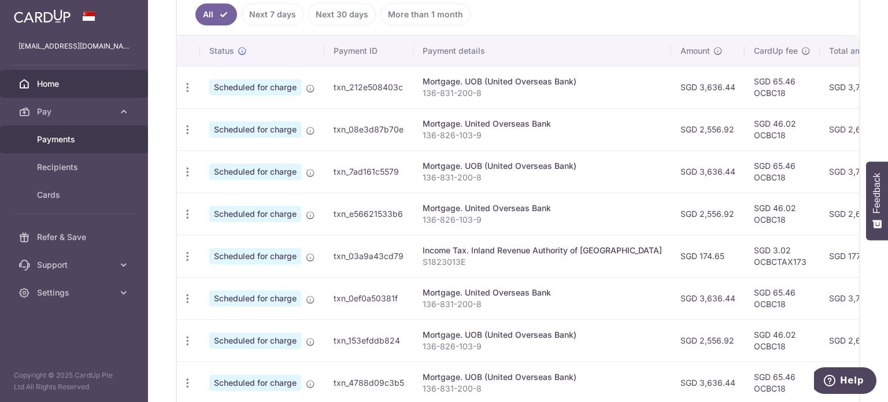
click at [74, 138] on span "Payments" at bounding box center [75, 140] width 76 height 12
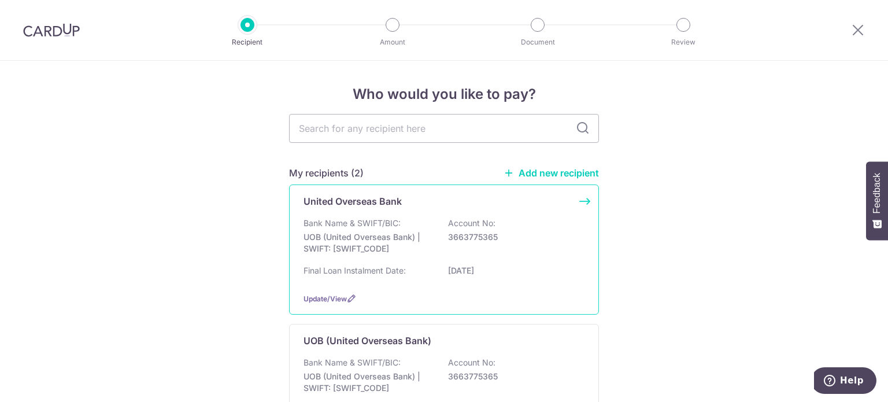
click at [390, 265] on p "Final Loan Instalment Date:" at bounding box center [355, 271] width 102 height 12
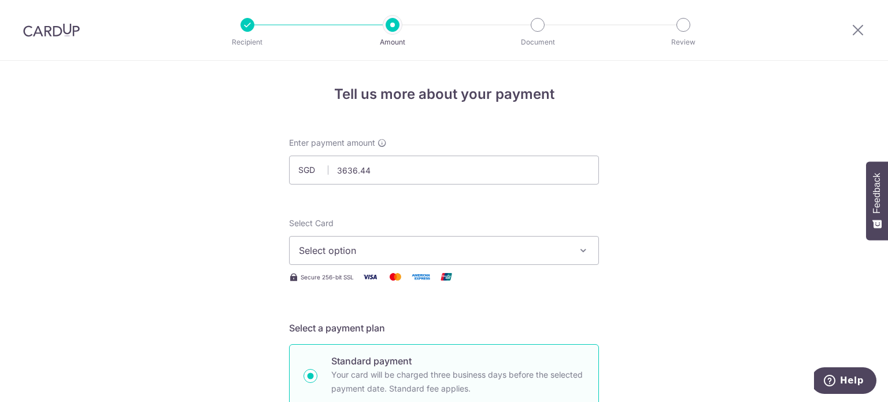
type input "3,636.44"
click at [383, 247] on span "Select option" at bounding box center [433, 250] width 269 height 14
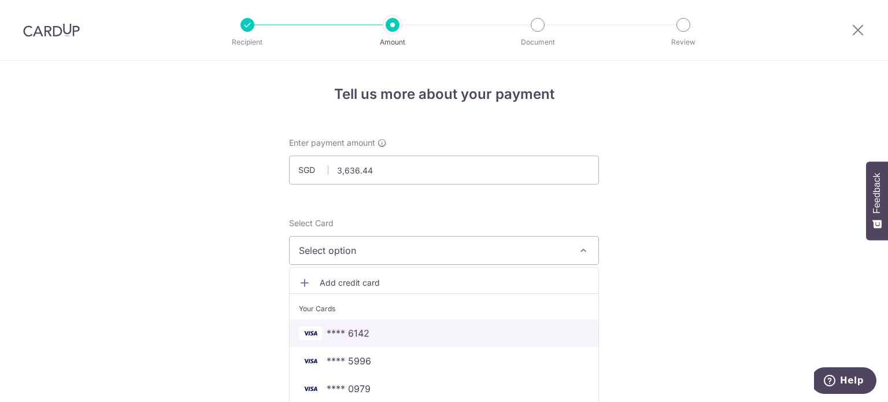
click at [363, 331] on span "**** 6142" at bounding box center [348, 333] width 43 height 14
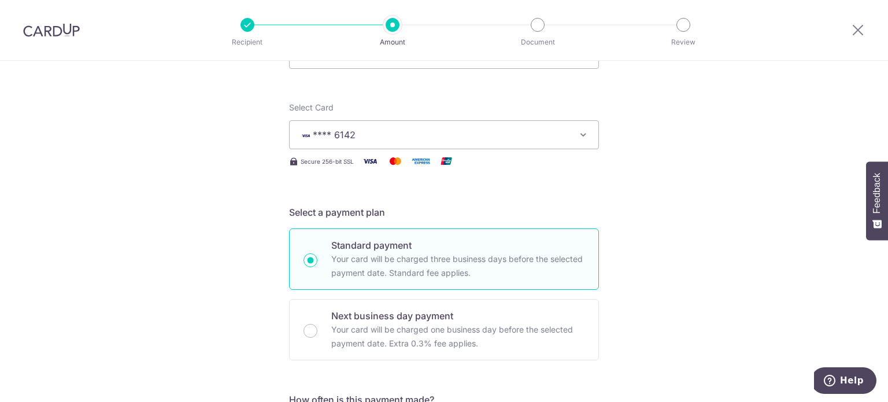
scroll to position [231, 0]
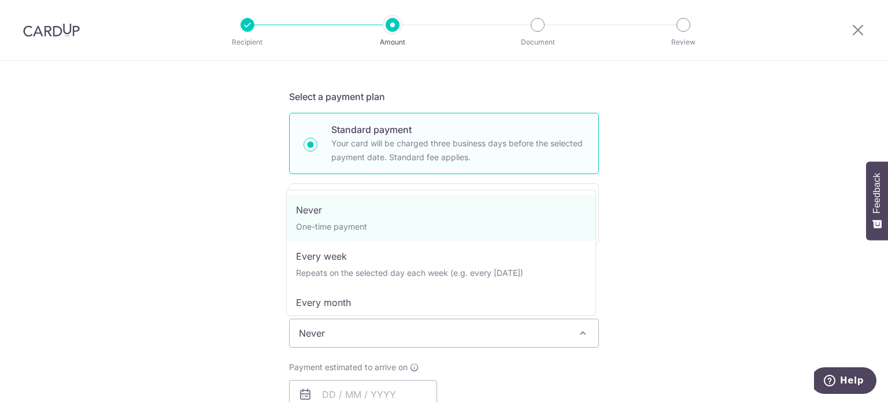
click at [363, 333] on span "Never" at bounding box center [444, 333] width 309 height 28
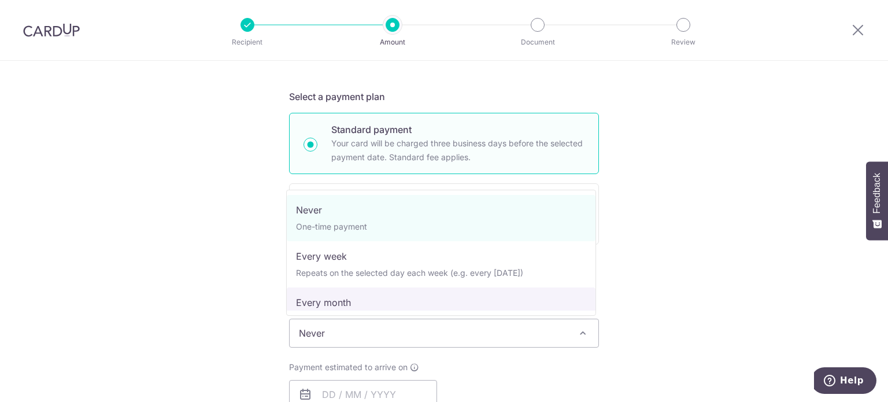
select select "3"
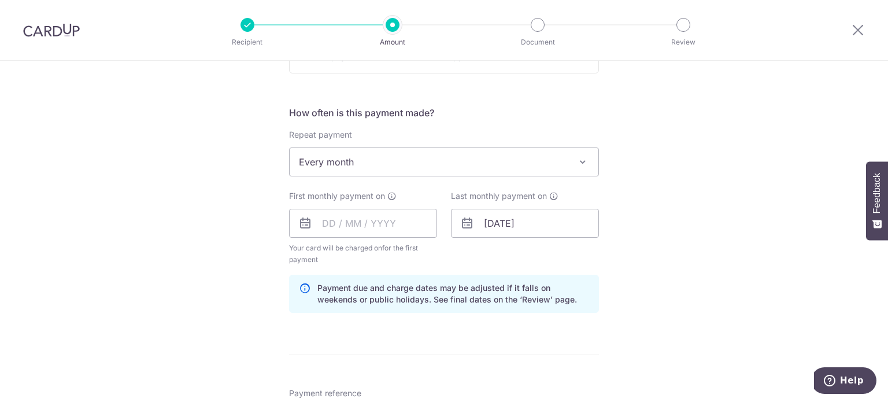
scroll to position [463, 0]
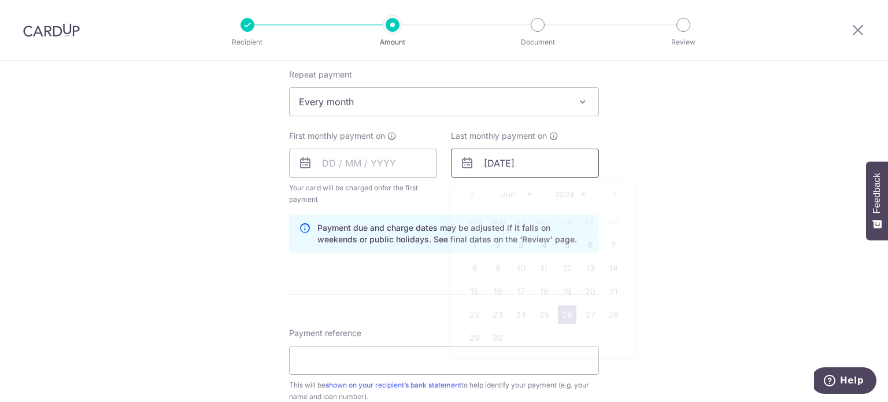
click at [507, 166] on input "26/06/2042" at bounding box center [525, 163] width 148 height 29
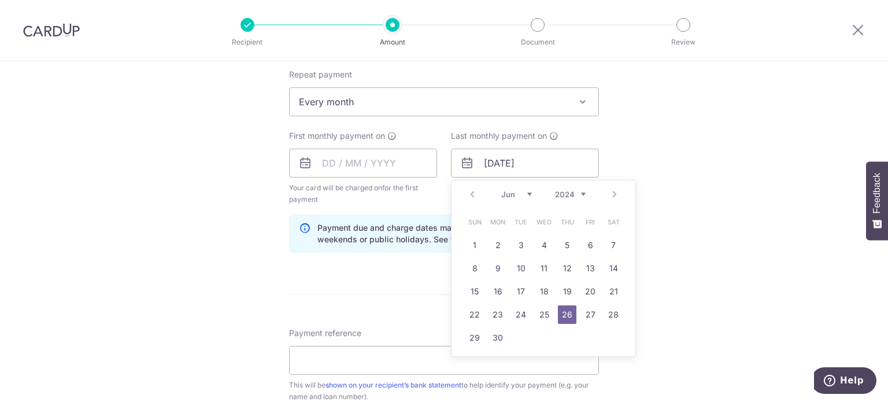
click at [576, 192] on select "2024 2025 2026 2027 2028 2029 2030 2031 2032 2033 2034 2035" at bounding box center [570, 194] width 31 height 9
click at [516, 194] on select "Jan Feb Mar Apr May Jun Jul Aug Sep Oct Nov Dec" at bounding box center [516, 194] width 31 height 9
click at [477, 242] on link "1" at bounding box center [475, 245] width 19 height 19
type input "01/03/2026"
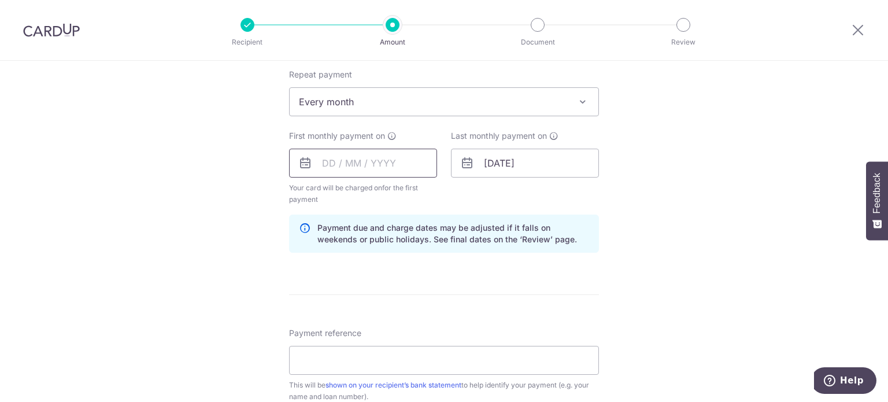
click at [409, 161] on input "text" at bounding box center [363, 163] width 148 height 29
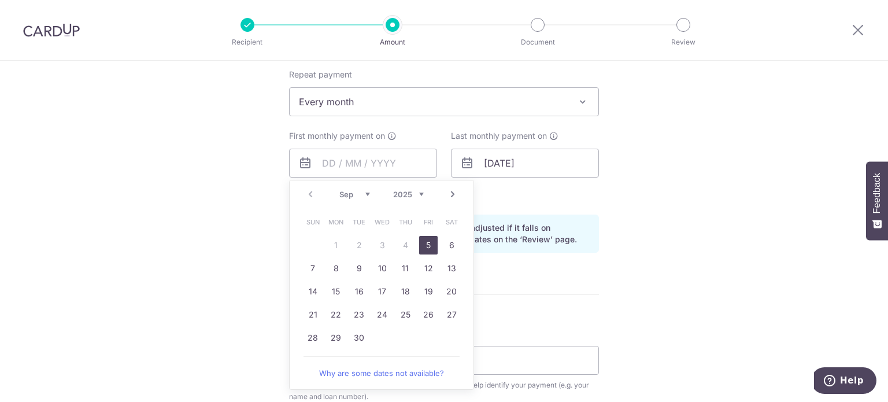
click at [426, 245] on link "5" at bounding box center [428, 245] width 19 height 19
type input "05/09/2025"
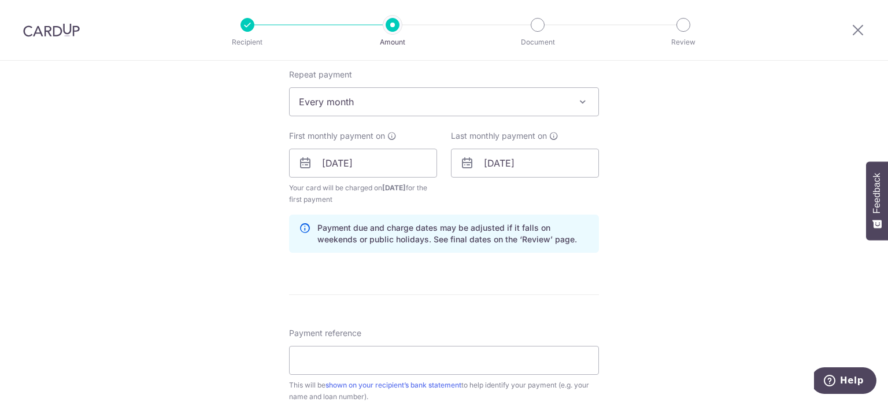
scroll to position [578, 0]
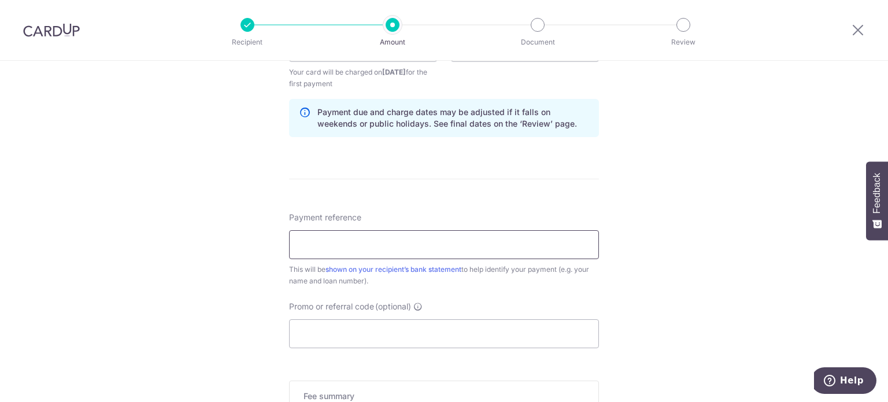
click at [409, 246] on input "Payment reference" at bounding box center [444, 244] width 310 height 29
type input "136-831-200-8"
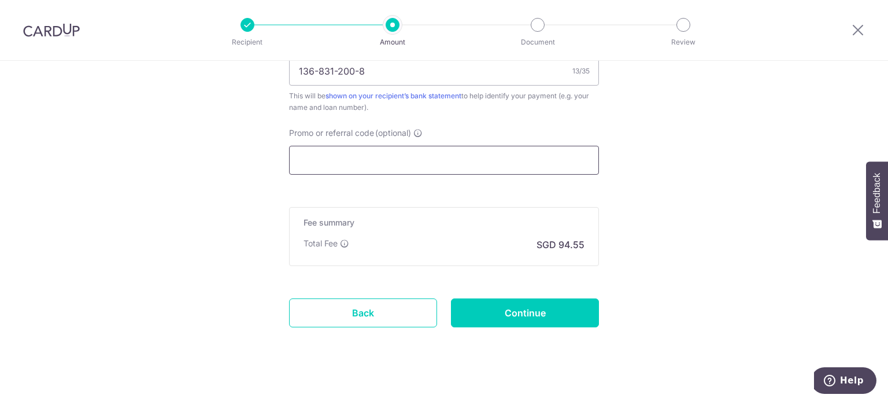
click at [339, 158] on input "Promo or referral code (optional)" at bounding box center [444, 160] width 310 height 29
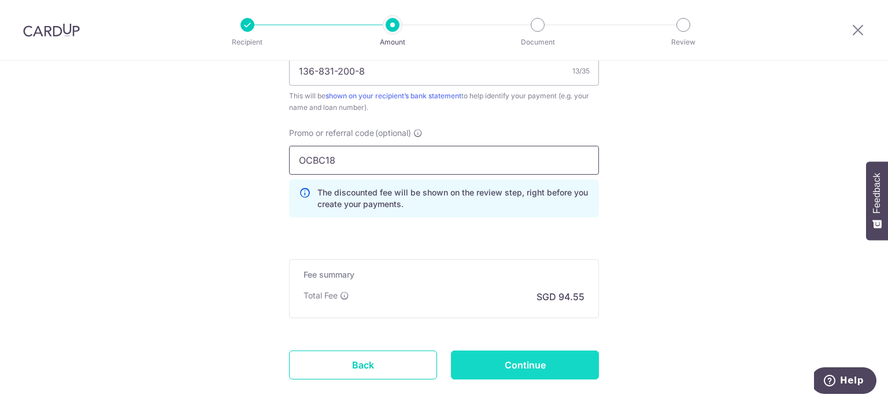
type input "OCBC18"
click at [510, 358] on input "Continue" at bounding box center [525, 364] width 148 height 29
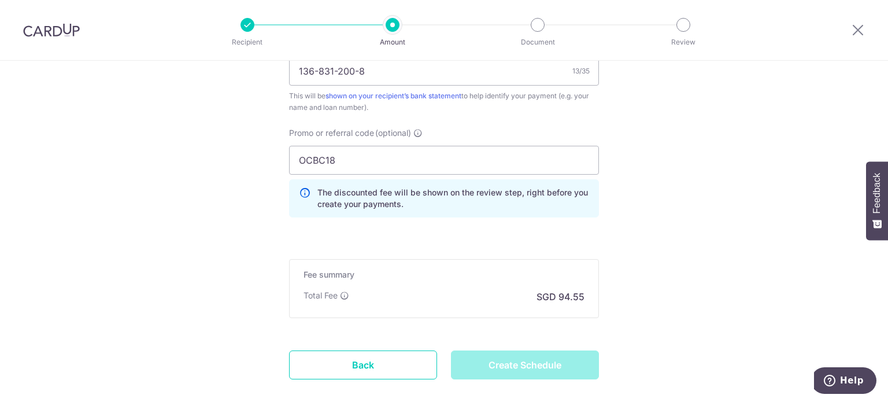
type input "Create Schedule"
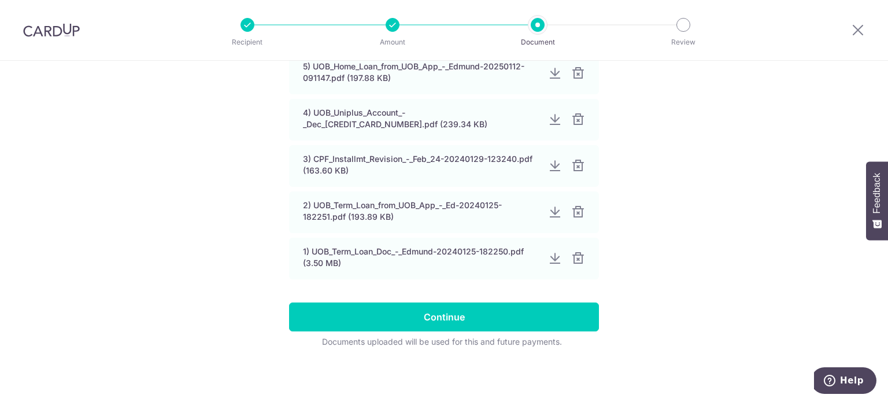
scroll to position [282, 0]
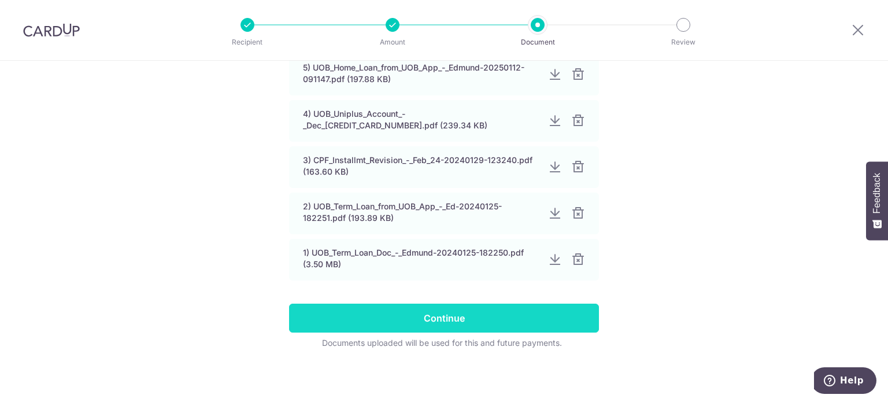
click at [453, 318] on input "Continue" at bounding box center [444, 318] width 310 height 29
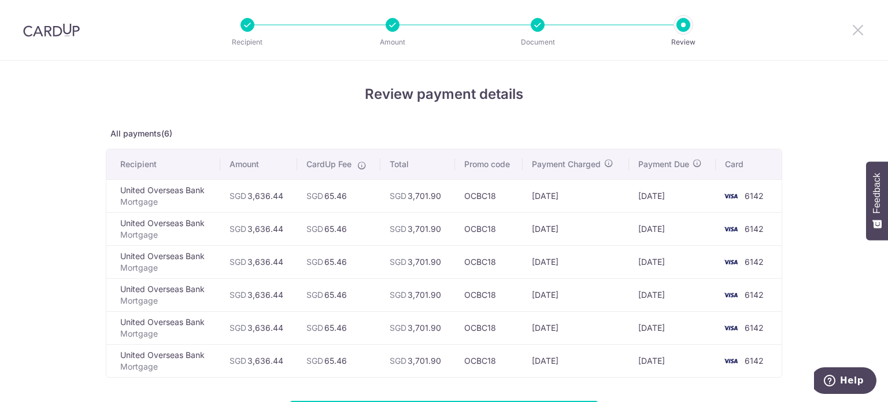
drag, startPoint x: 861, startPoint y: 29, endPoint x: 490, endPoint y: 66, distance: 371.9
click at [861, 29] on icon at bounding box center [858, 30] width 14 height 14
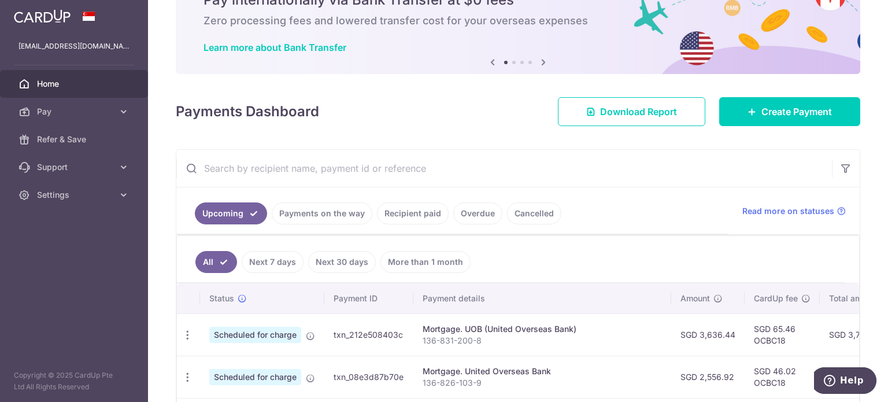
scroll to position [116, 0]
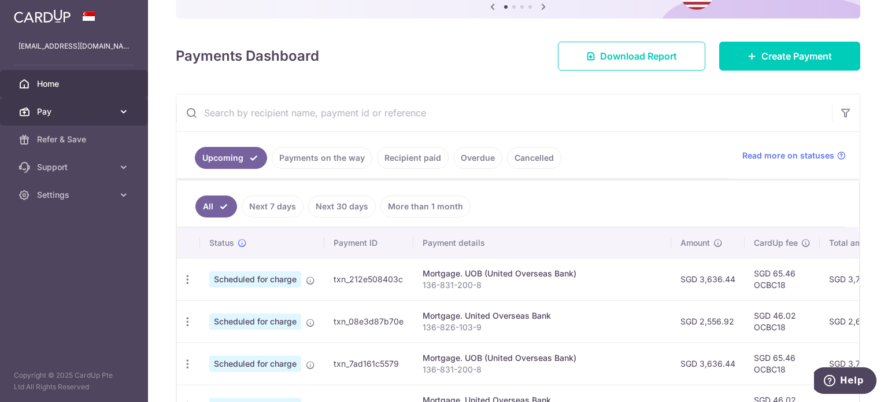
click at [109, 114] on span "Pay" at bounding box center [75, 112] width 76 height 12
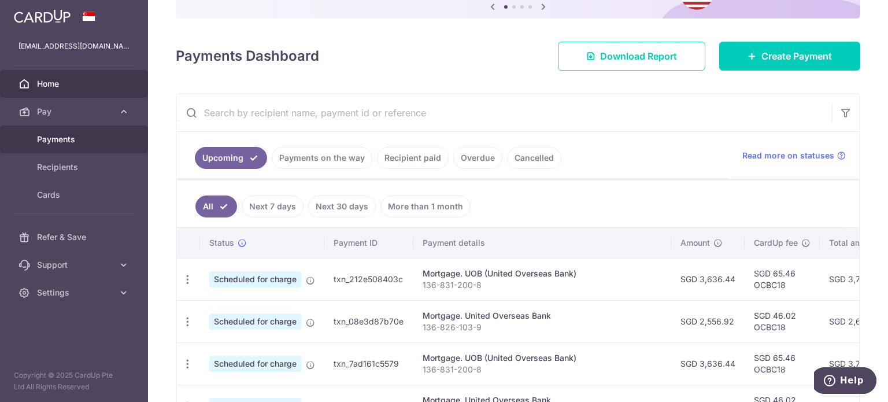
click at [83, 137] on span "Payments" at bounding box center [75, 140] width 76 height 12
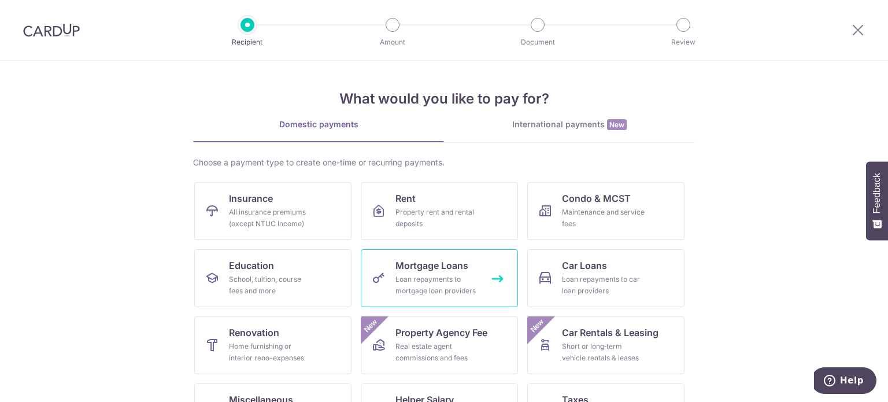
click at [453, 269] on span "Mortgage Loans" at bounding box center [432, 266] width 73 height 14
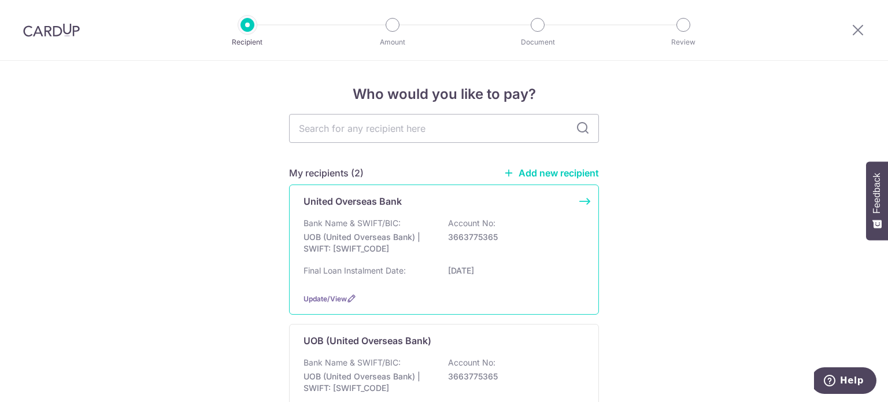
click at [394, 247] on p "UOB (United Overseas Bank) | SWIFT: UOVBSGSGXXX" at bounding box center [369, 242] width 130 height 23
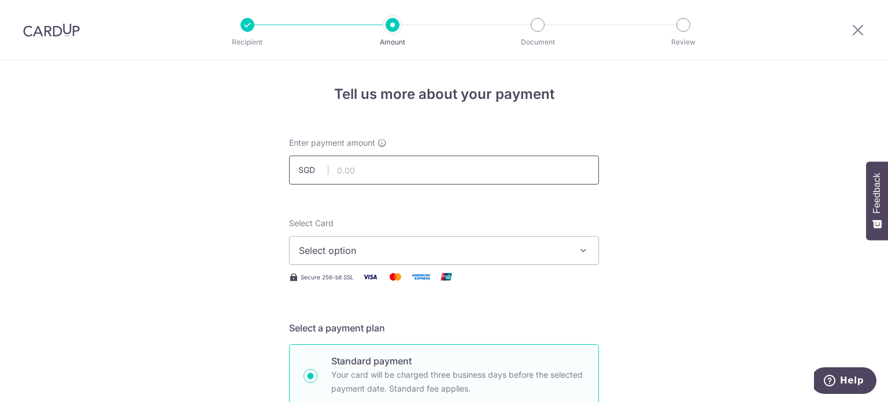
click at [366, 171] on input "text" at bounding box center [444, 170] width 310 height 29
type input "3,636.44"
click at [356, 252] on span "Select option" at bounding box center [433, 250] width 269 height 14
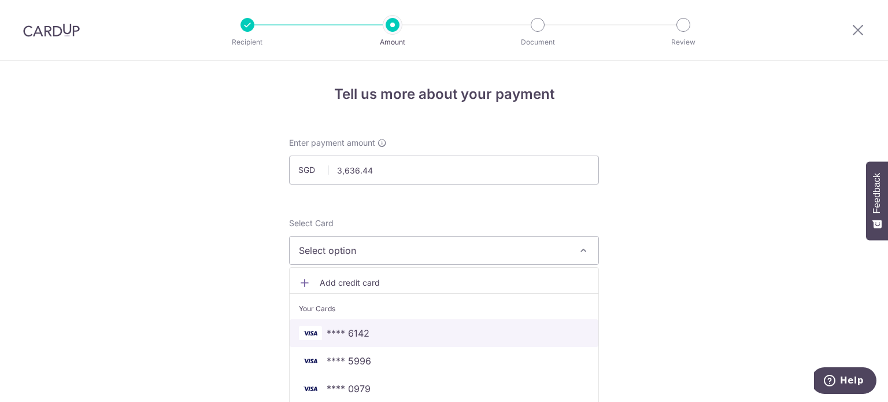
click at [359, 330] on span "**** 6142" at bounding box center [348, 333] width 43 height 14
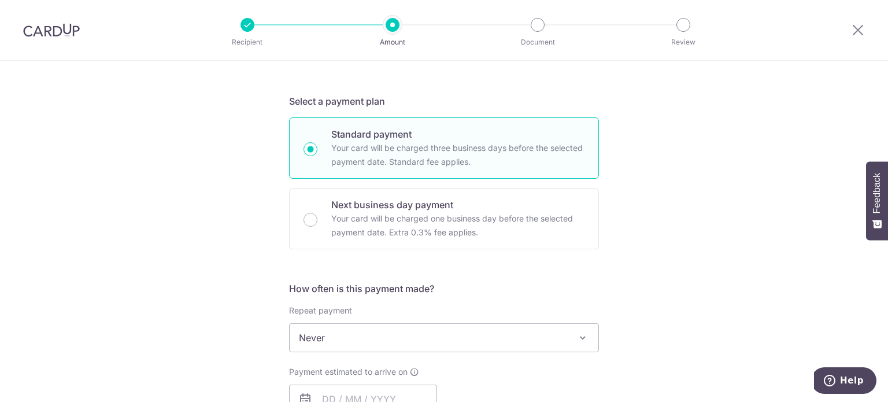
scroll to position [289, 0]
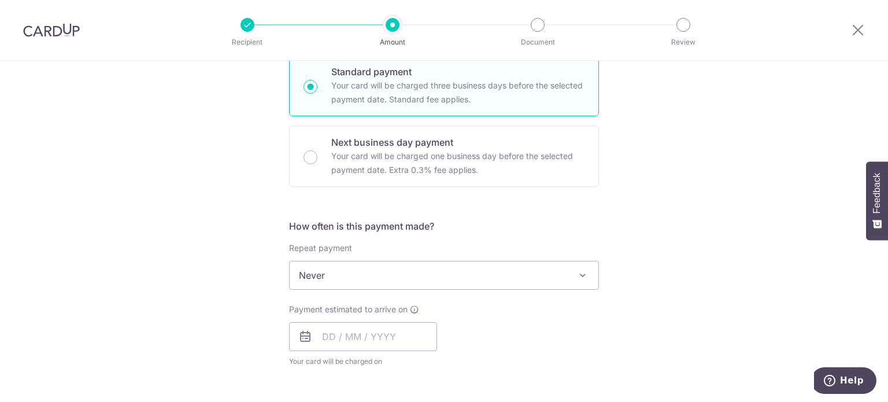
click at [376, 279] on span "Never" at bounding box center [444, 275] width 309 height 28
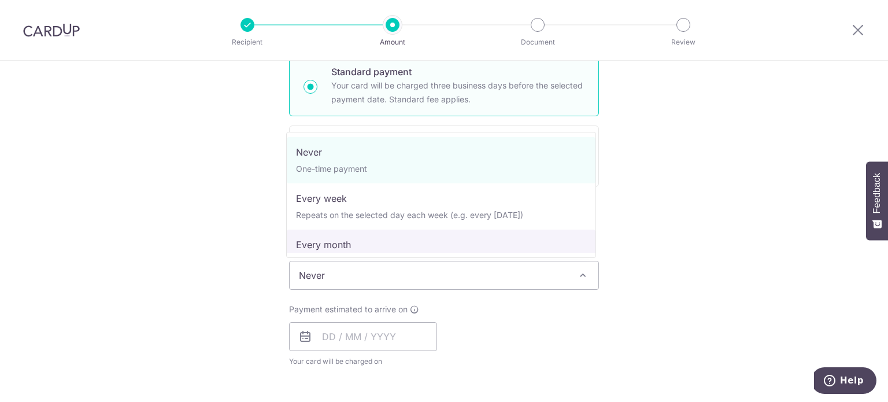
select select "3"
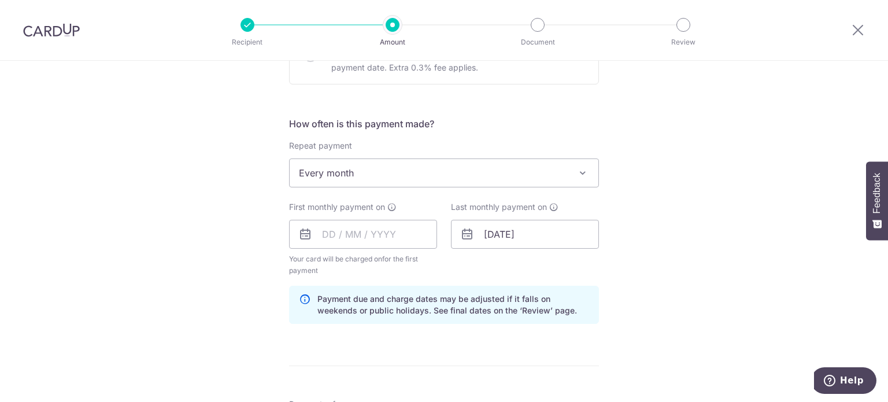
scroll to position [405, 0]
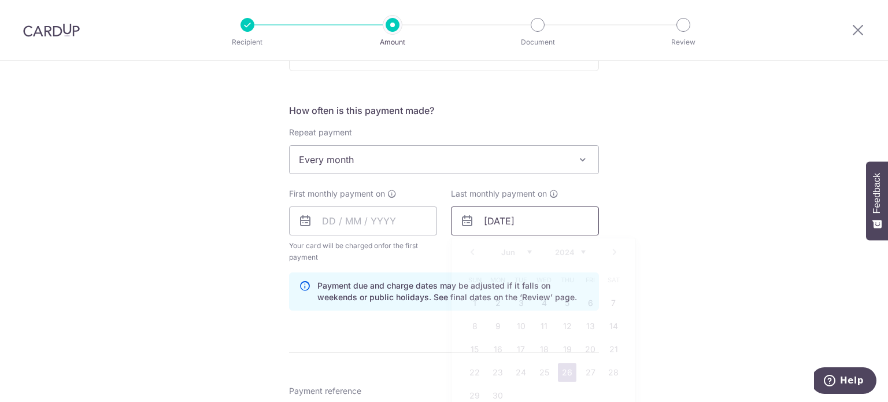
click at [485, 226] on input "[DATE]" at bounding box center [525, 220] width 148 height 29
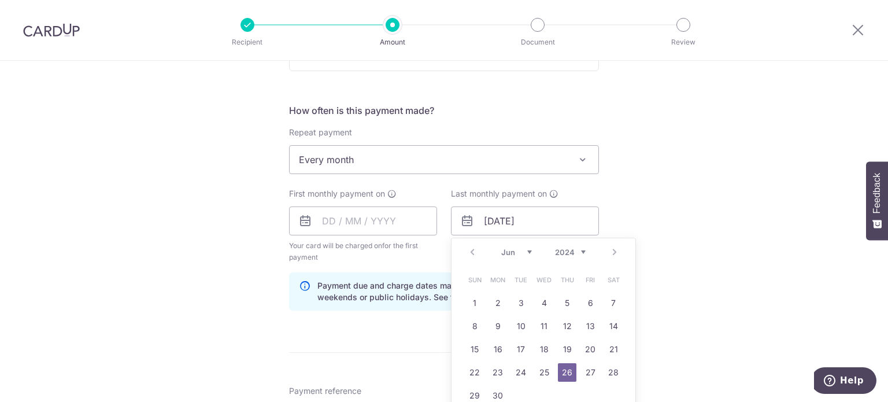
click at [583, 250] on div "Prev Next Jan Feb Mar Apr May Jun Jul Aug Sep Oct Nov Dec 2024 2025 2026 2027 2…" at bounding box center [544, 252] width 184 height 28
click at [576, 249] on select "2024 2025 2026 2027 2028 2029 2030 2031 2032 2033 2034 2035" at bounding box center [570, 252] width 31 height 9
click at [523, 252] on select "Jan Feb Mar Apr May Jun Jul Aug Sep Oct Nov Dec" at bounding box center [516, 252] width 31 height 9
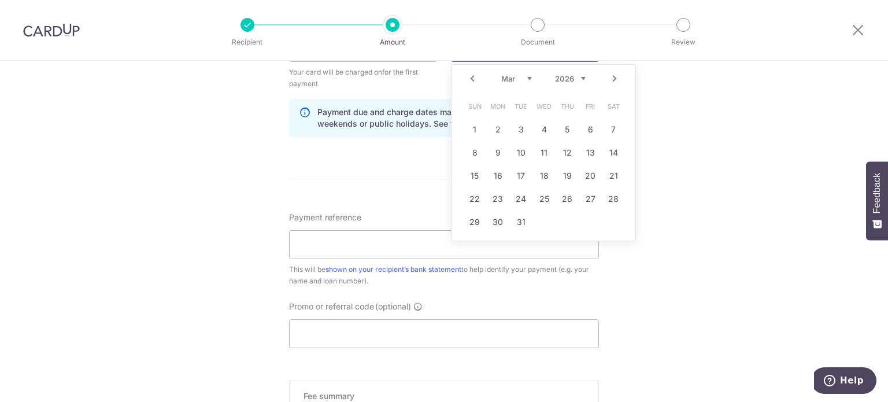
scroll to position [520, 0]
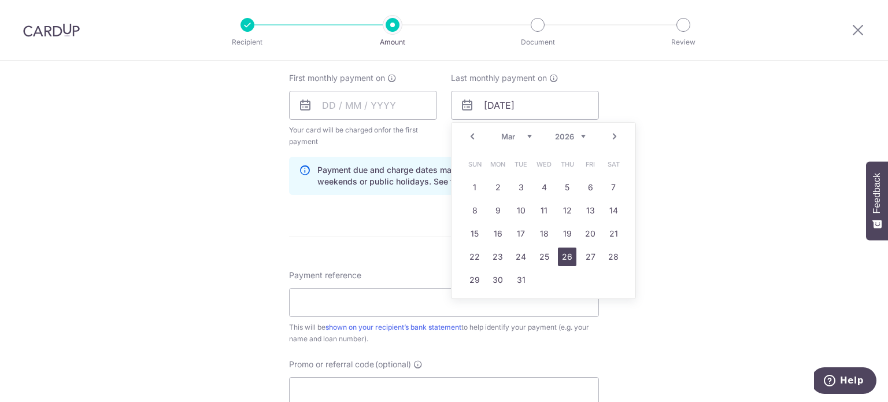
click at [568, 255] on link "26" at bounding box center [567, 257] width 19 height 19
type input "26/03/2026"
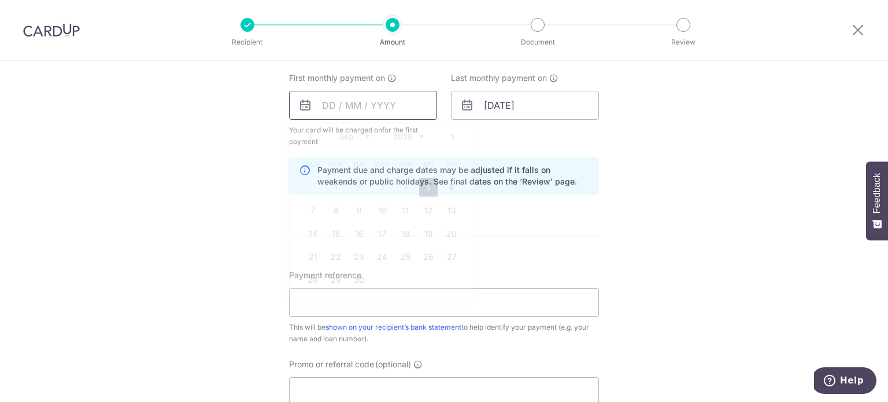
click at [374, 110] on input "text" at bounding box center [363, 105] width 148 height 29
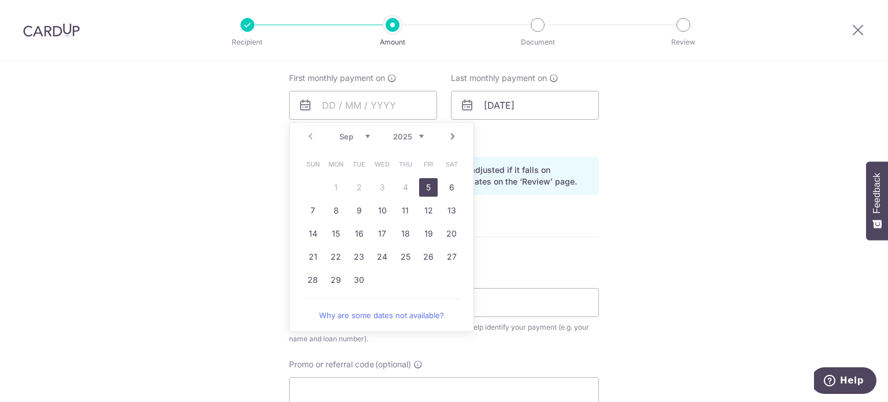
click at [428, 185] on link "5" at bounding box center [428, 187] width 19 height 19
type input "[DATE]"
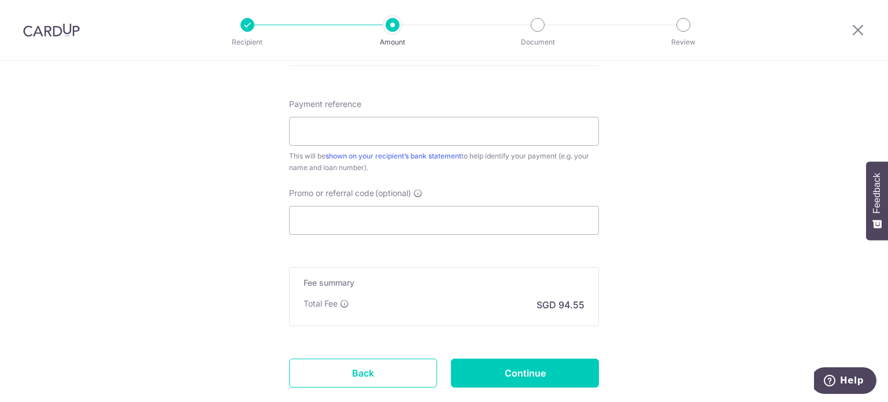
scroll to position [694, 0]
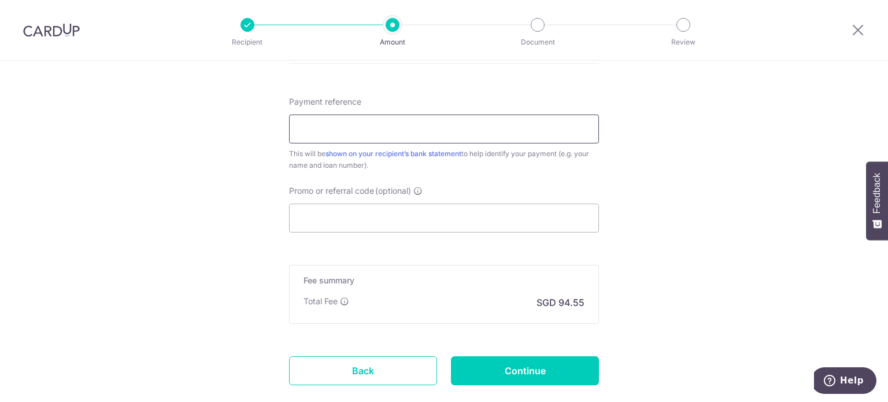
click at [395, 122] on input "Payment reference" at bounding box center [444, 129] width 310 height 29
type input "136-831-200-8"
click at [385, 210] on input "Promo or referral code (optional)" at bounding box center [444, 218] width 310 height 29
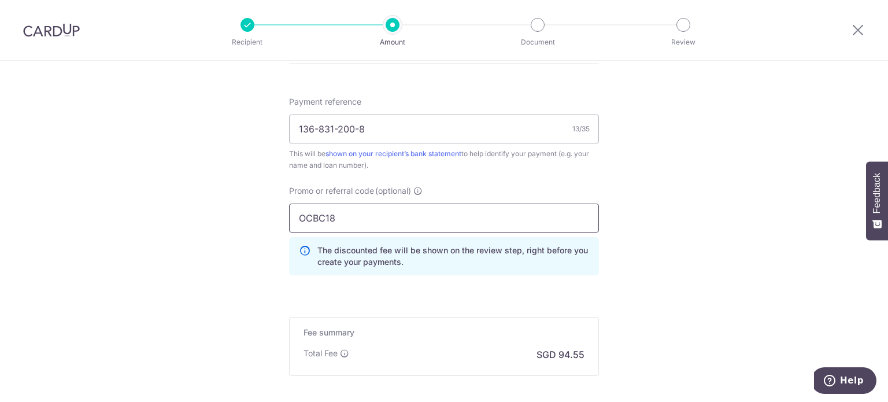
type input "OCBC18"
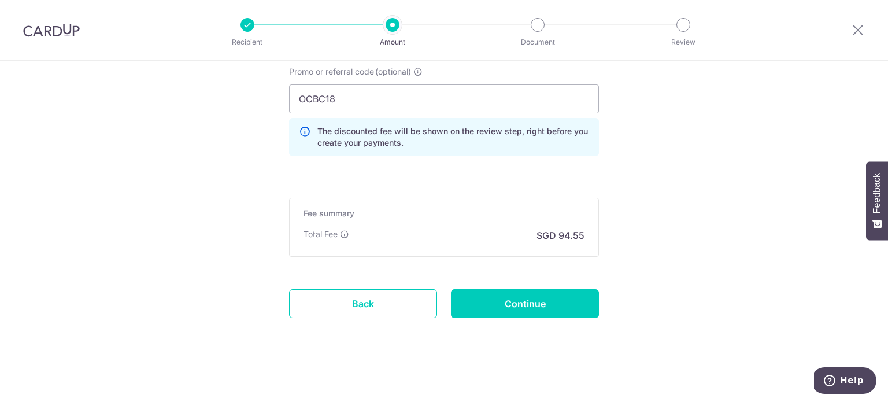
scroll to position [814, 0]
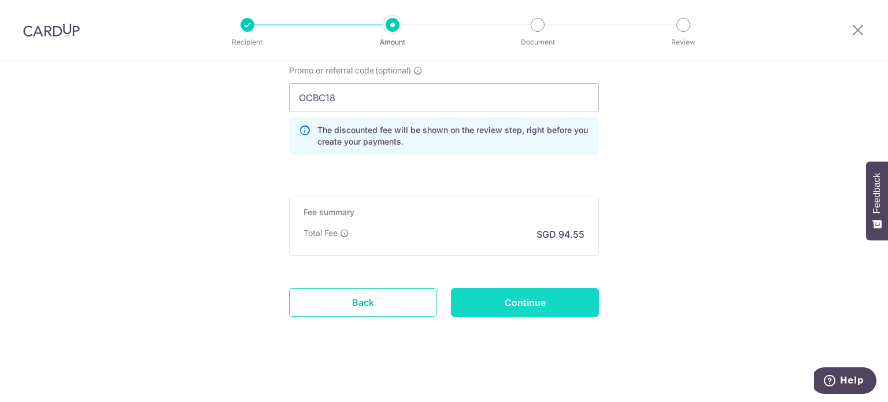
click at [511, 301] on input "Continue" at bounding box center [525, 302] width 148 height 29
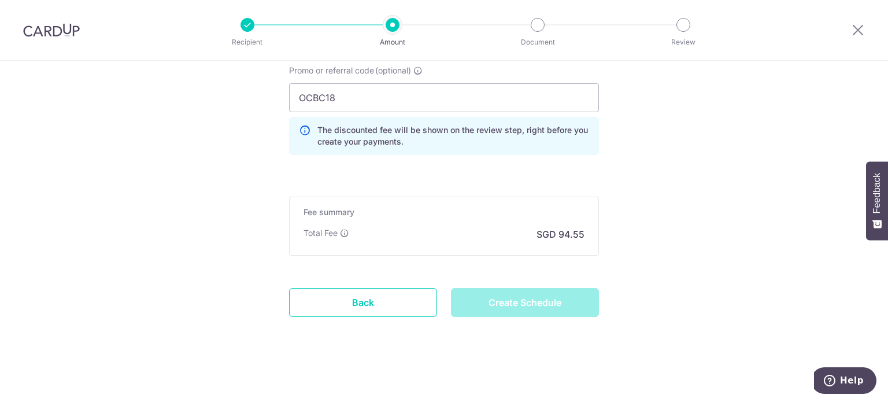
type input "Create Schedule"
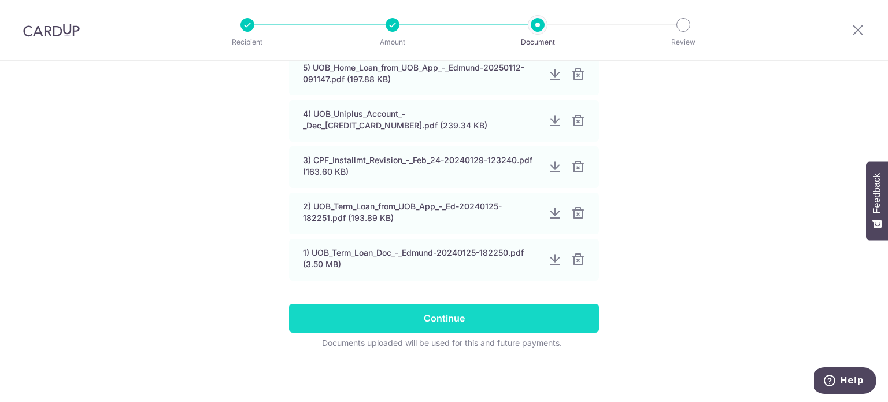
click at [456, 319] on input "Continue" at bounding box center [444, 318] width 310 height 29
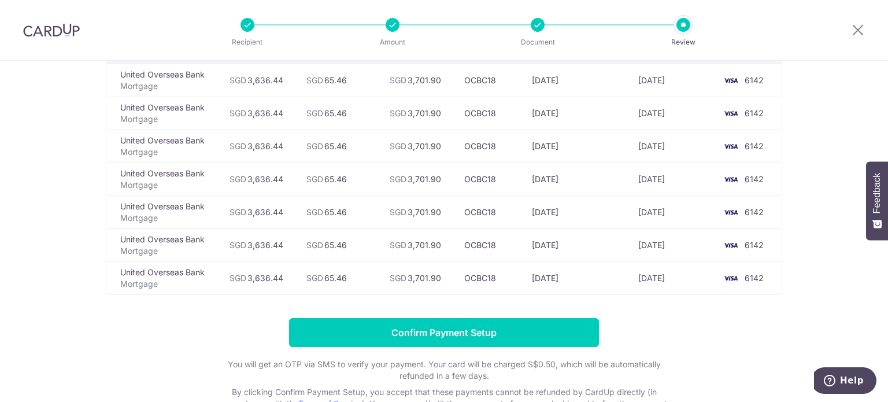
scroll to position [58, 0]
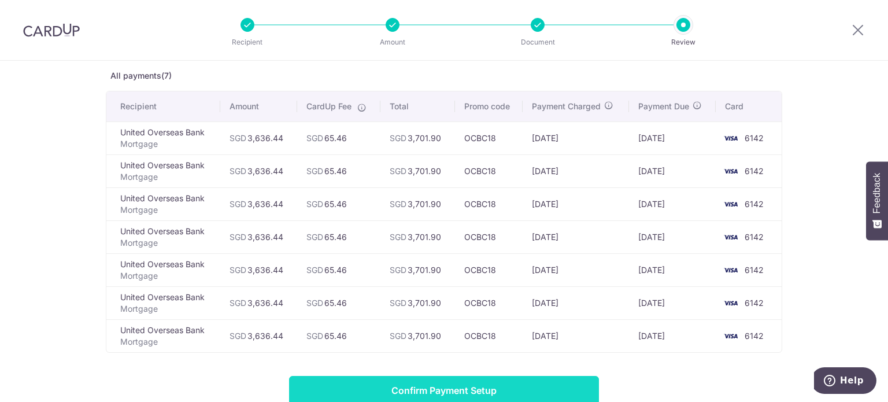
click at [497, 393] on input "Confirm Payment Setup" at bounding box center [444, 390] width 310 height 29
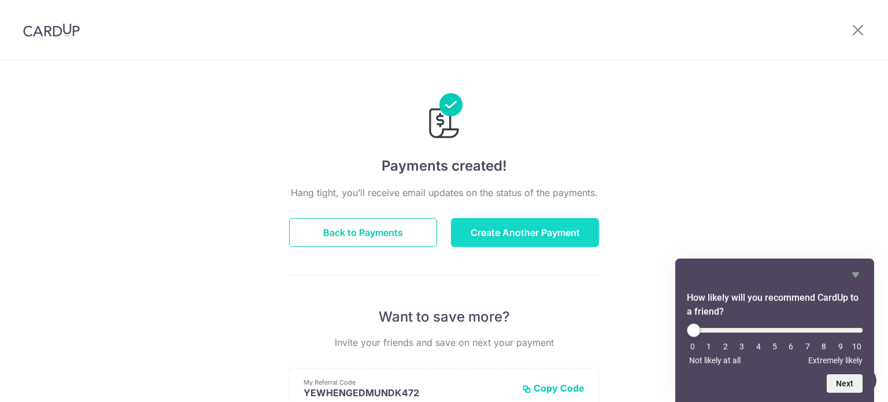
click at [511, 236] on button "Create Another Payment" at bounding box center [525, 232] width 148 height 29
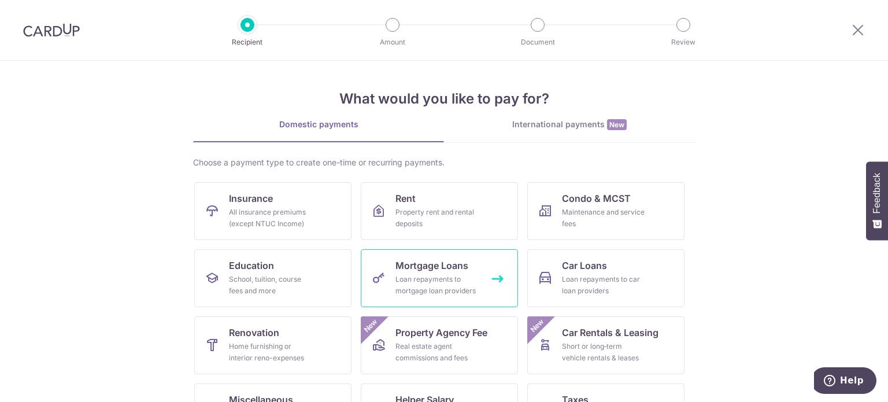
click at [472, 270] on link "Mortgage Loans Loan repayments to mortgage loan providers" at bounding box center [439, 278] width 157 height 58
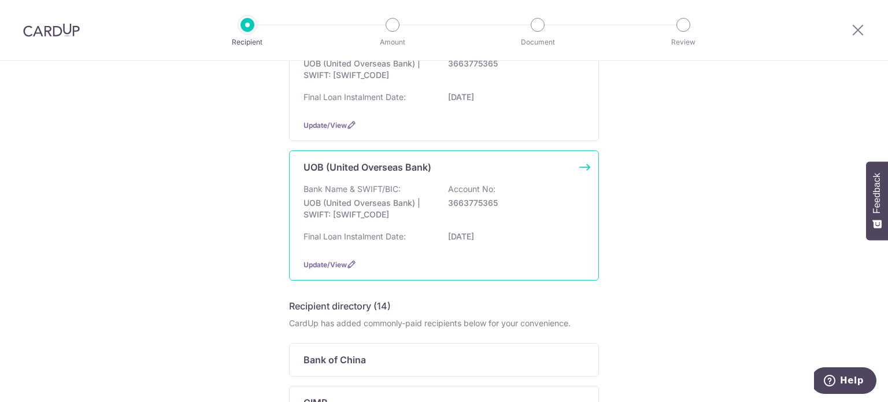
click at [456, 236] on p "[DATE]" at bounding box center [513, 237] width 130 height 12
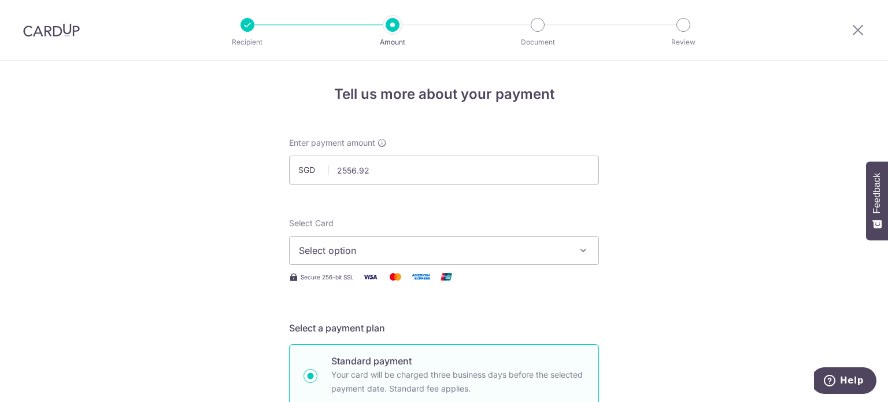
type input "2,556.92"
click at [390, 247] on span "Select option" at bounding box center [433, 250] width 269 height 14
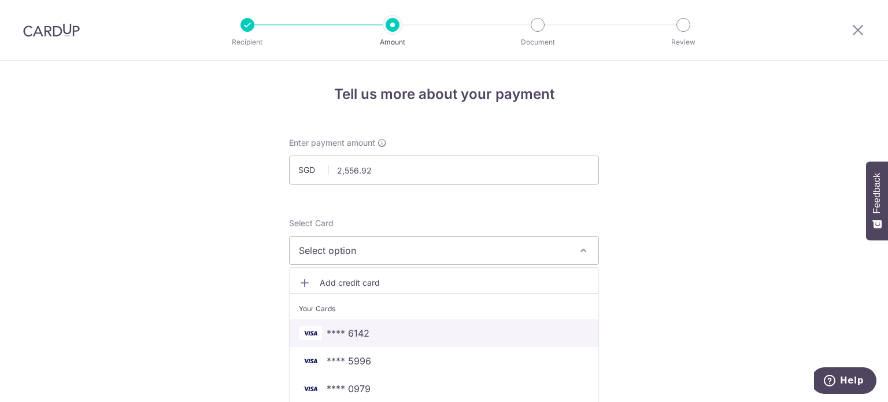
click at [359, 330] on span "**** 6142" at bounding box center [348, 333] width 43 height 14
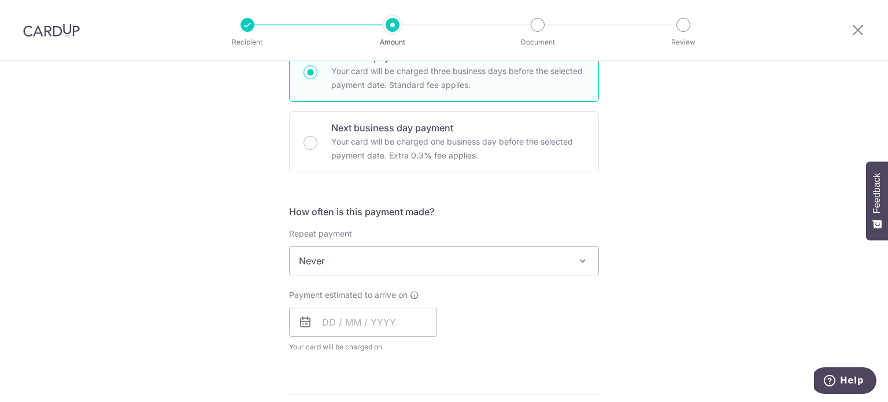
scroll to position [347, 0]
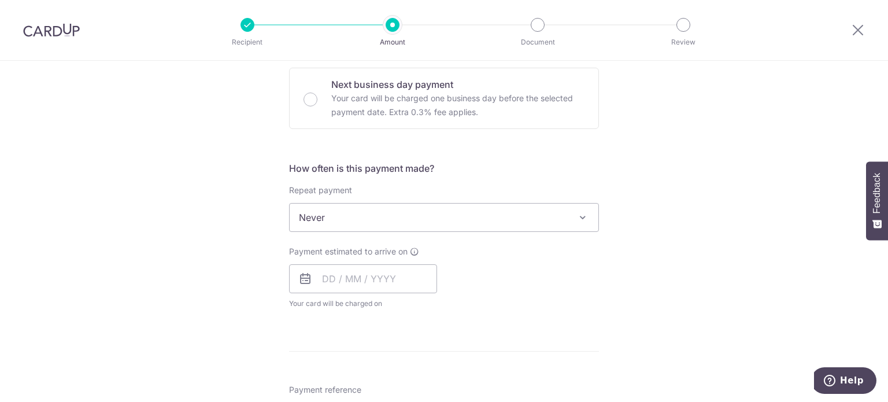
click at [381, 217] on span "Never" at bounding box center [444, 218] width 309 height 28
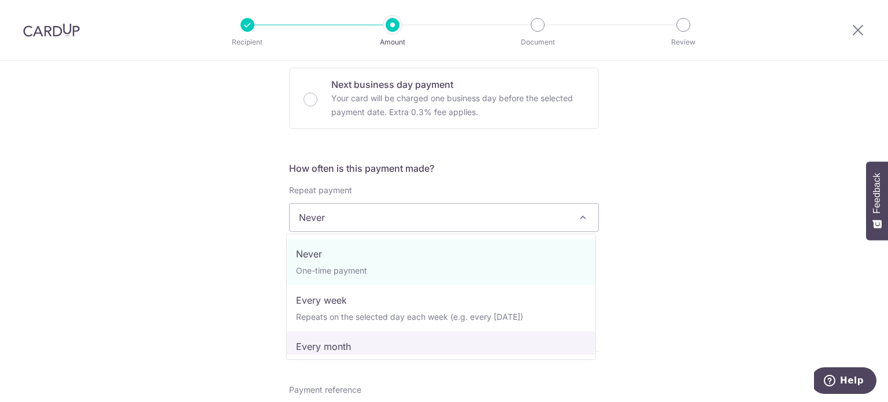
select select "3"
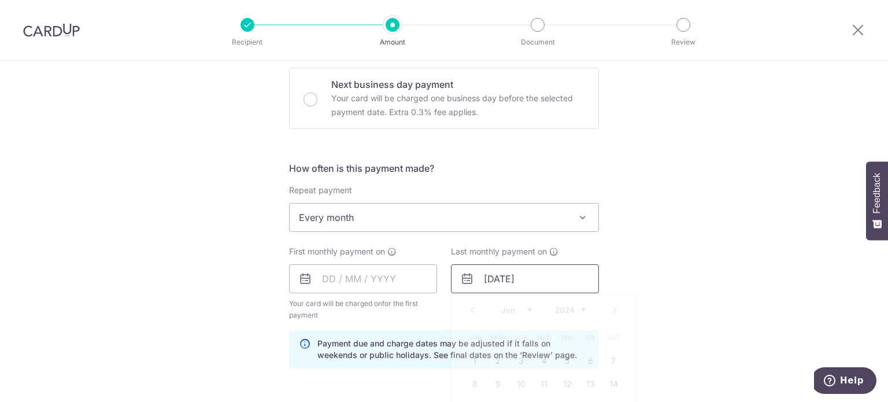
click at [497, 276] on input "26/06/2042" at bounding box center [525, 278] width 148 height 29
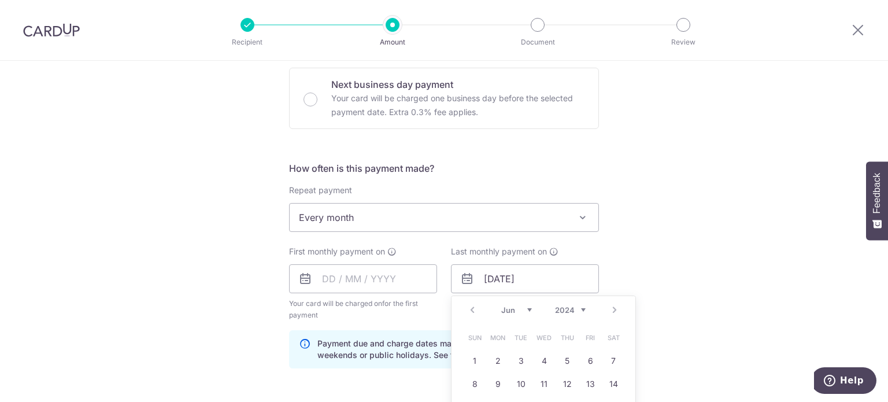
click at [578, 307] on select "2024 2025 2026 2027 2028 2029 2030 2031 2032 2033 2034 2035" at bounding box center [570, 309] width 31 height 9
click at [525, 311] on select "Jan Feb Mar Apr May Jun Jul Aug Sep Oct Nov Dec" at bounding box center [516, 309] width 31 height 9
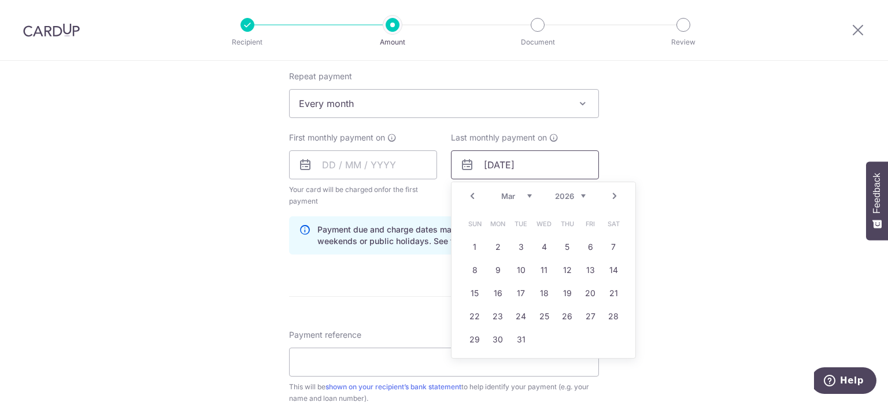
scroll to position [463, 0]
click at [570, 308] on link "26" at bounding box center [567, 314] width 19 height 19
type input "26/03/2026"
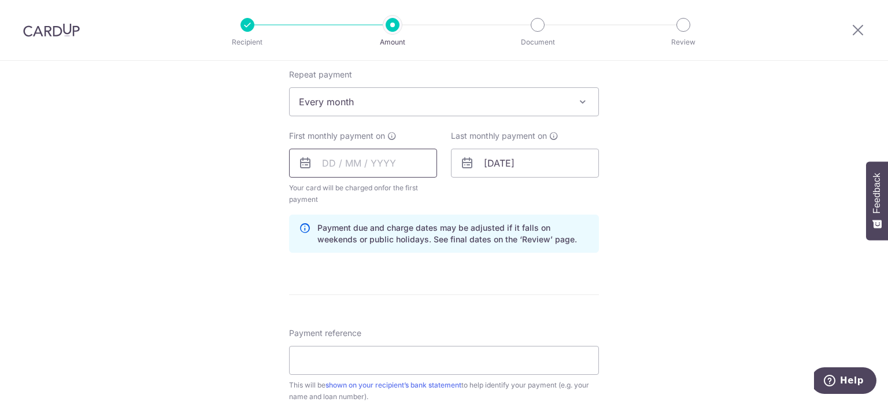
click at [365, 163] on input "text" at bounding box center [363, 163] width 148 height 29
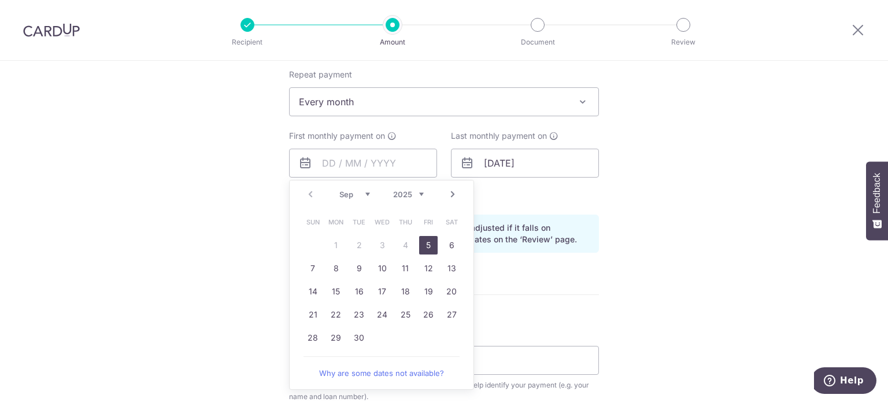
click at [424, 245] on link "5" at bounding box center [428, 245] width 19 height 19
type input "05/09/2025"
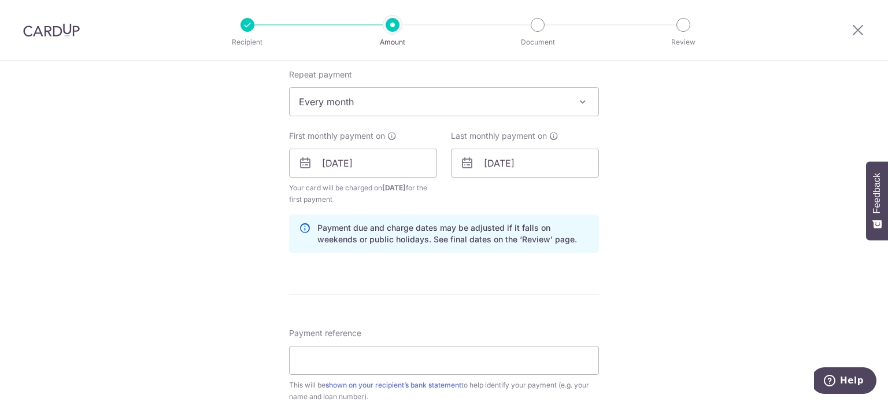
scroll to position [520, 0]
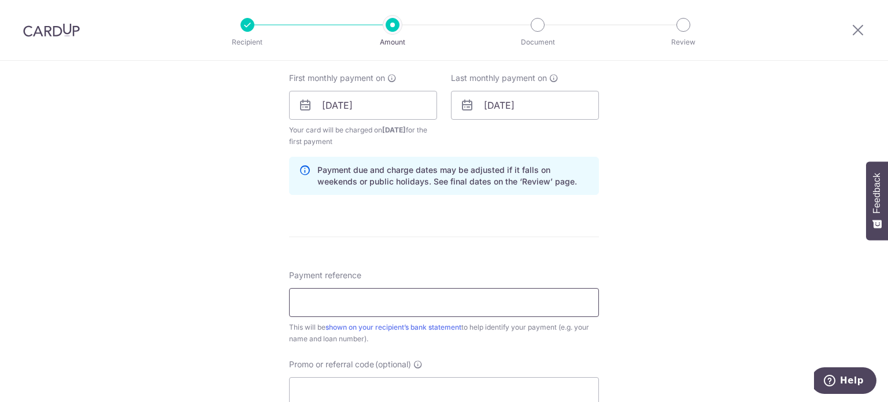
click at [425, 297] on input "Payment reference" at bounding box center [444, 302] width 310 height 29
type input "136-826-103-9"
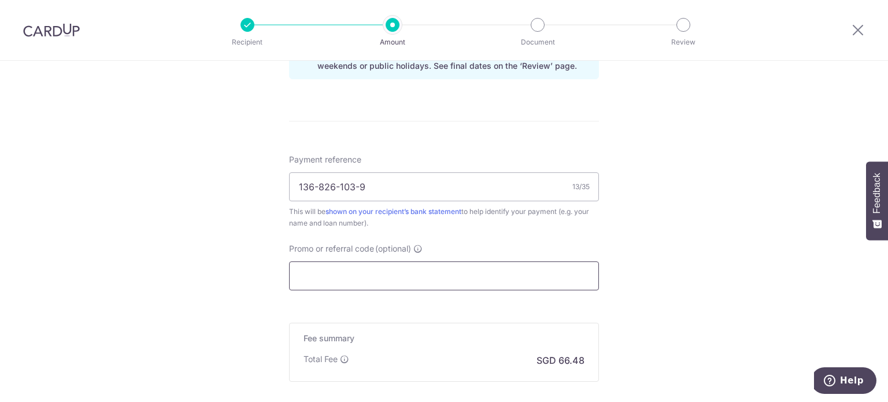
click at [415, 282] on input "Promo or referral code (optional)" at bounding box center [444, 275] width 310 height 29
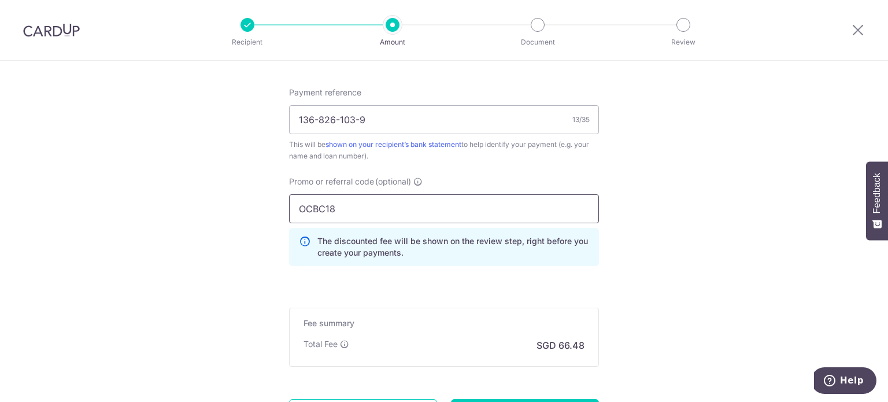
scroll to position [752, 0]
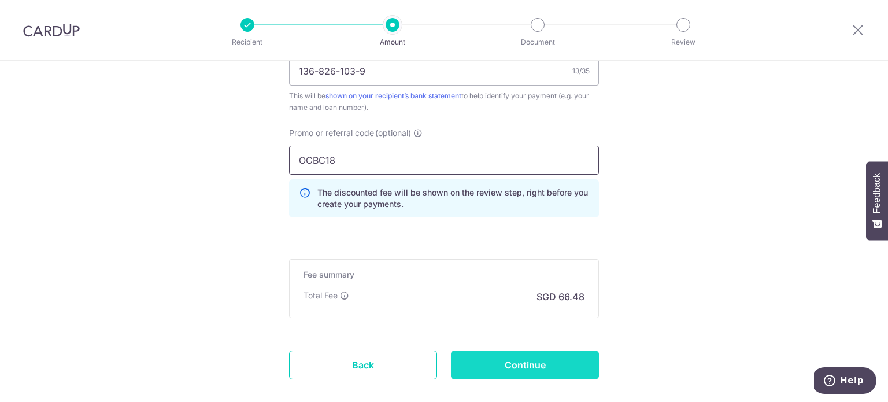
type input "OCBC18"
click at [539, 370] on input "Continue" at bounding box center [525, 364] width 148 height 29
type input "Create Schedule"
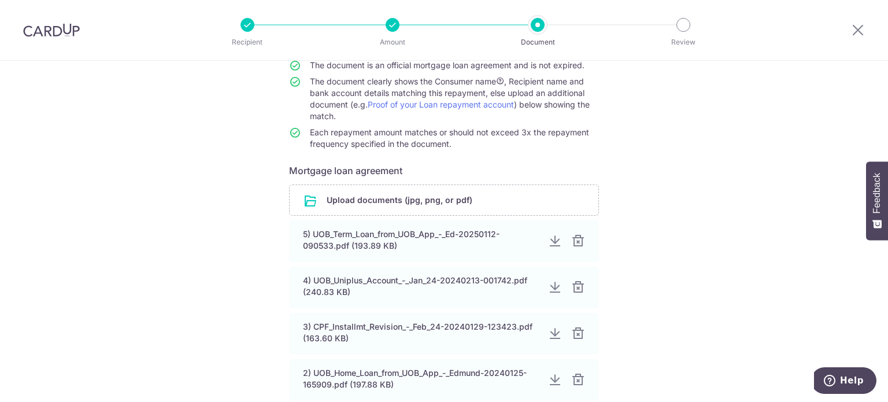
scroll to position [231, 0]
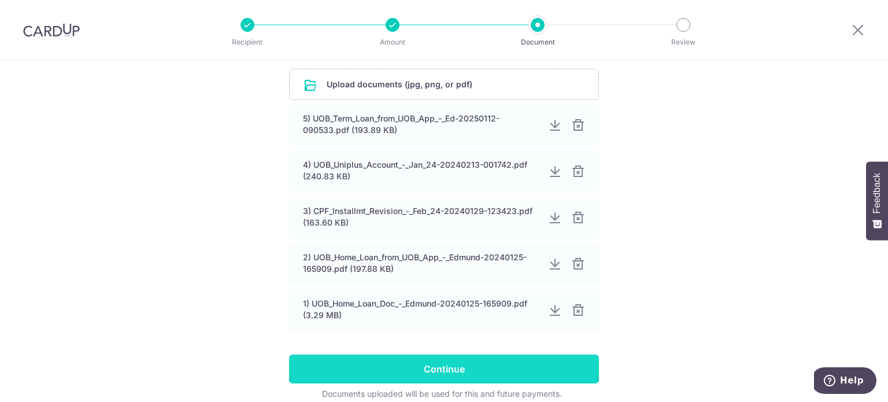
click at [469, 374] on input "Continue" at bounding box center [444, 369] width 310 height 29
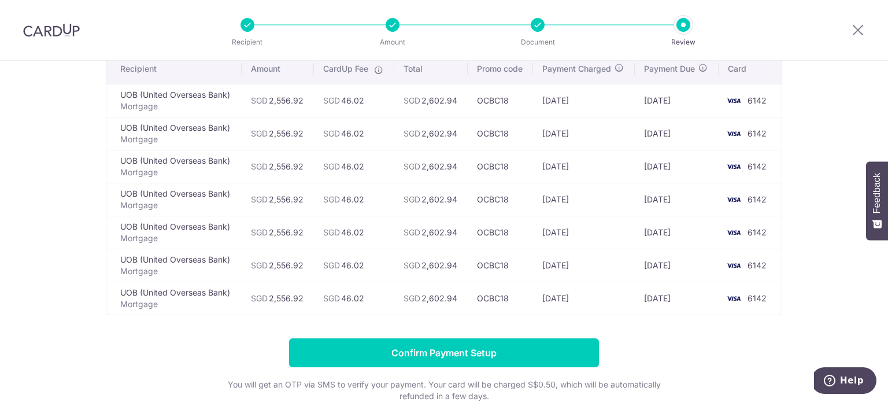
scroll to position [116, 0]
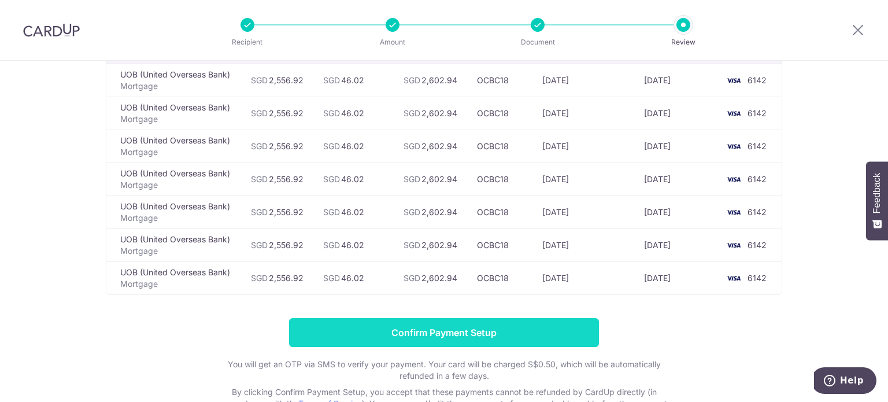
click at [438, 333] on input "Confirm Payment Setup" at bounding box center [444, 332] width 310 height 29
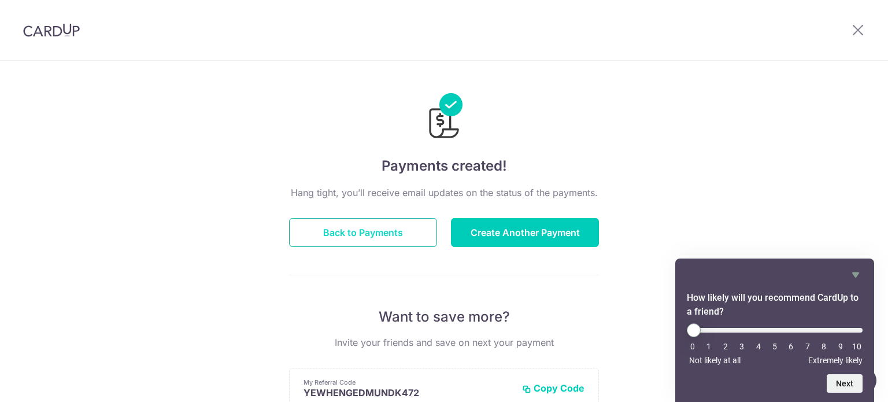
click at [364, 239] on button "Back to Payments" at bounding box center [363, 232] width 148 height 29
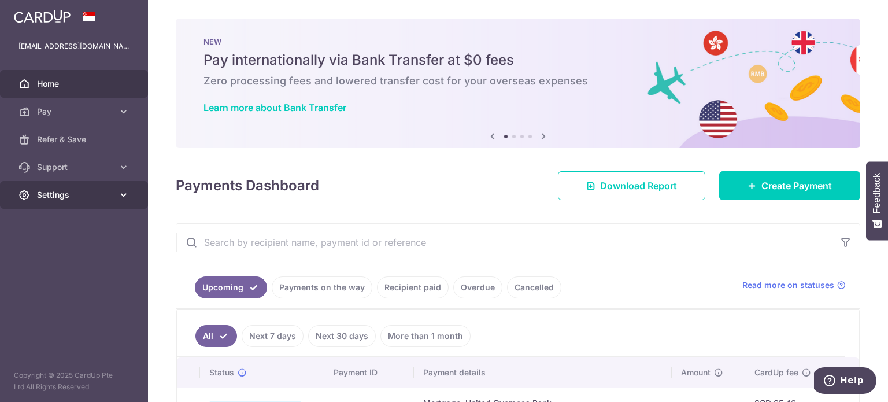
click at [88, 193] on span "Settings" at bounding box center [75, 195] width 76 height 12
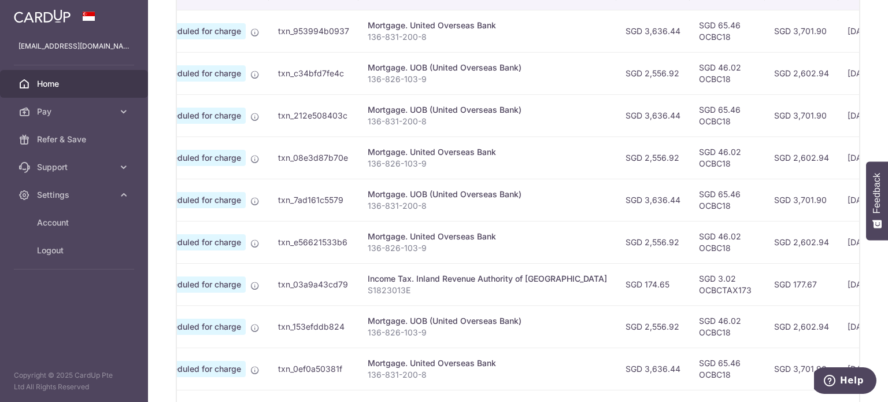
scroll to position [463, 0]
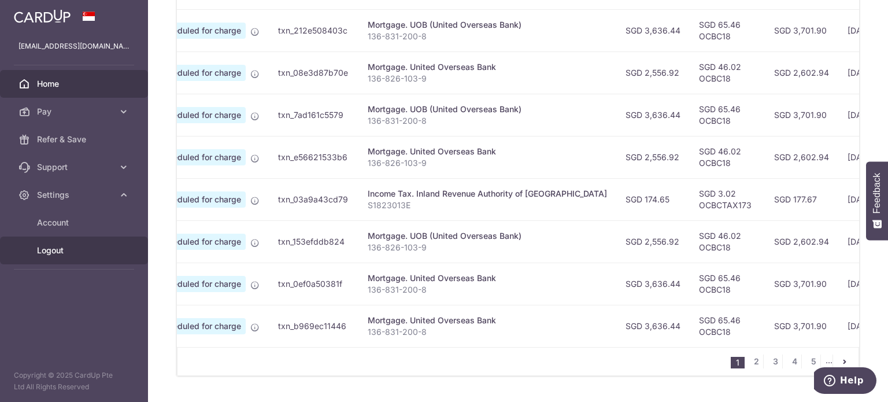
drag, startPoint x: 72, startPoint y: 252, endPoint x: 104, endPoint y: 249, distance: 31.9
click at [72, 252] on span "Logout" at bounding box center [75, 251] width 76 height 12
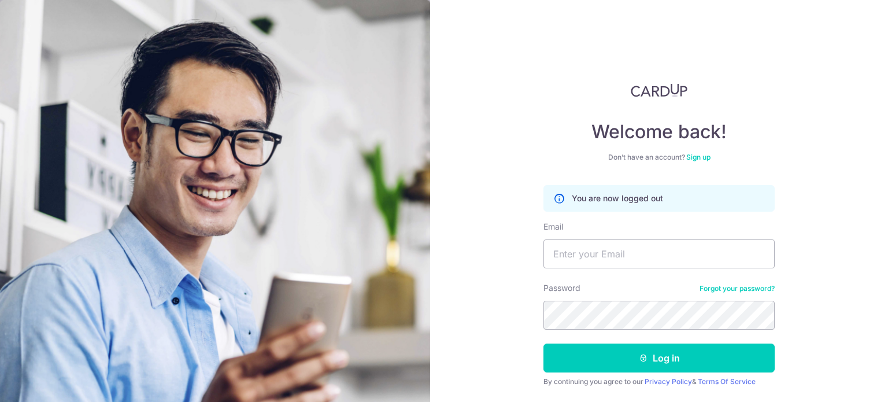
click at [650, 251] on input "Email" at bounding box center [659, 253] width 231 height 29
type input "pauline.tanhl@yahoo.com"
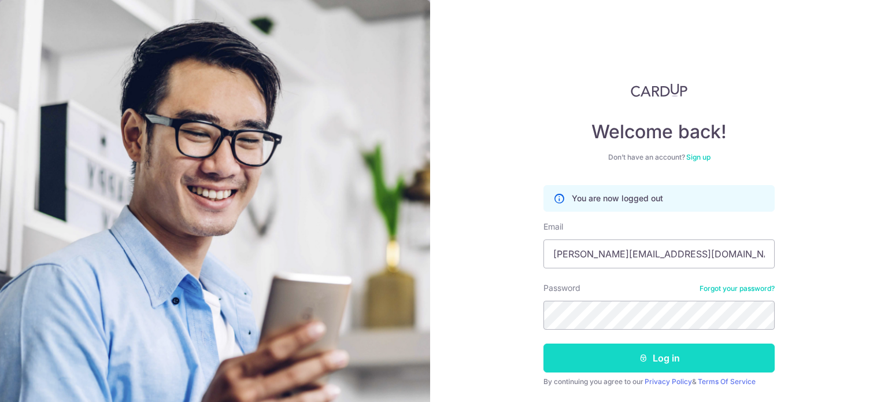
click at [645, 352] on button "Log in" at bounding box center [659, 358] width 231 height 29
